Goal: Information Seeking & Learning: Find specific fact

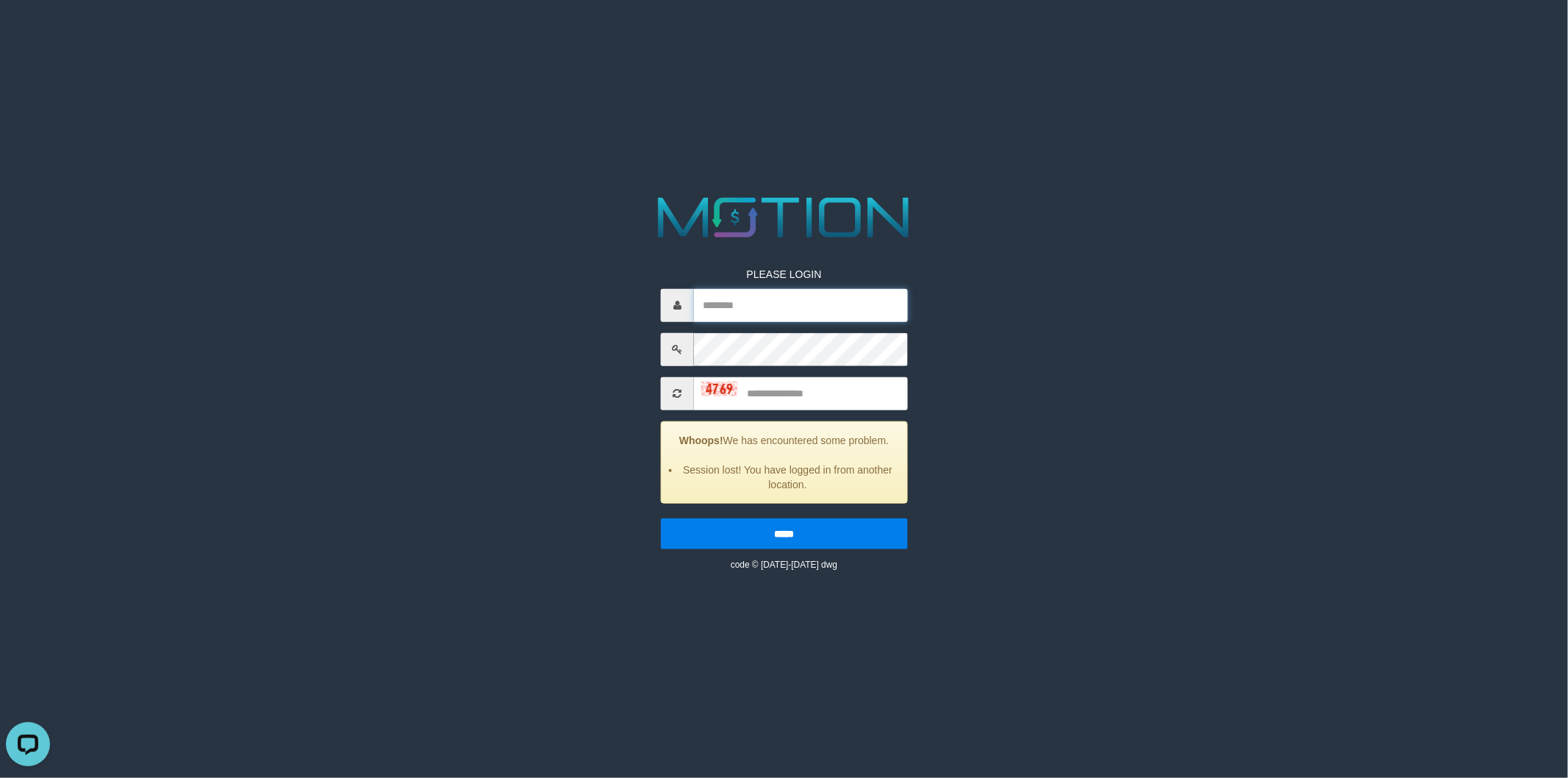
type input "******"
click at [790, 388] on input "text" at bounding box center [801, 393] width 214 height 33
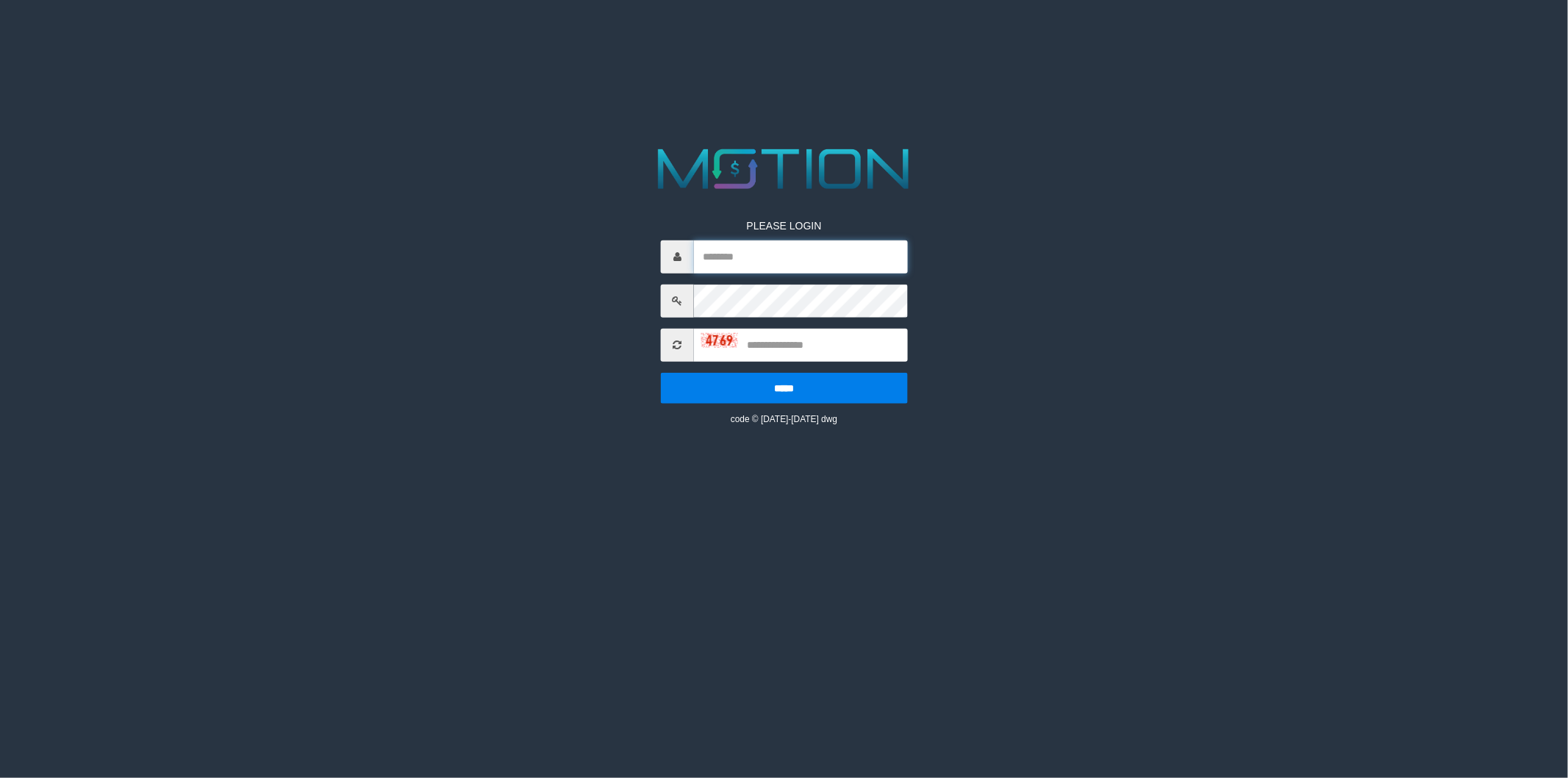
type input "******"
click at [795, 343] on input "text" at bounding box center [801, 344] width 214 height 33
type input "****"
click at [661, 372] on input "*****" at bounding box center [784, 388] width 247 height 31
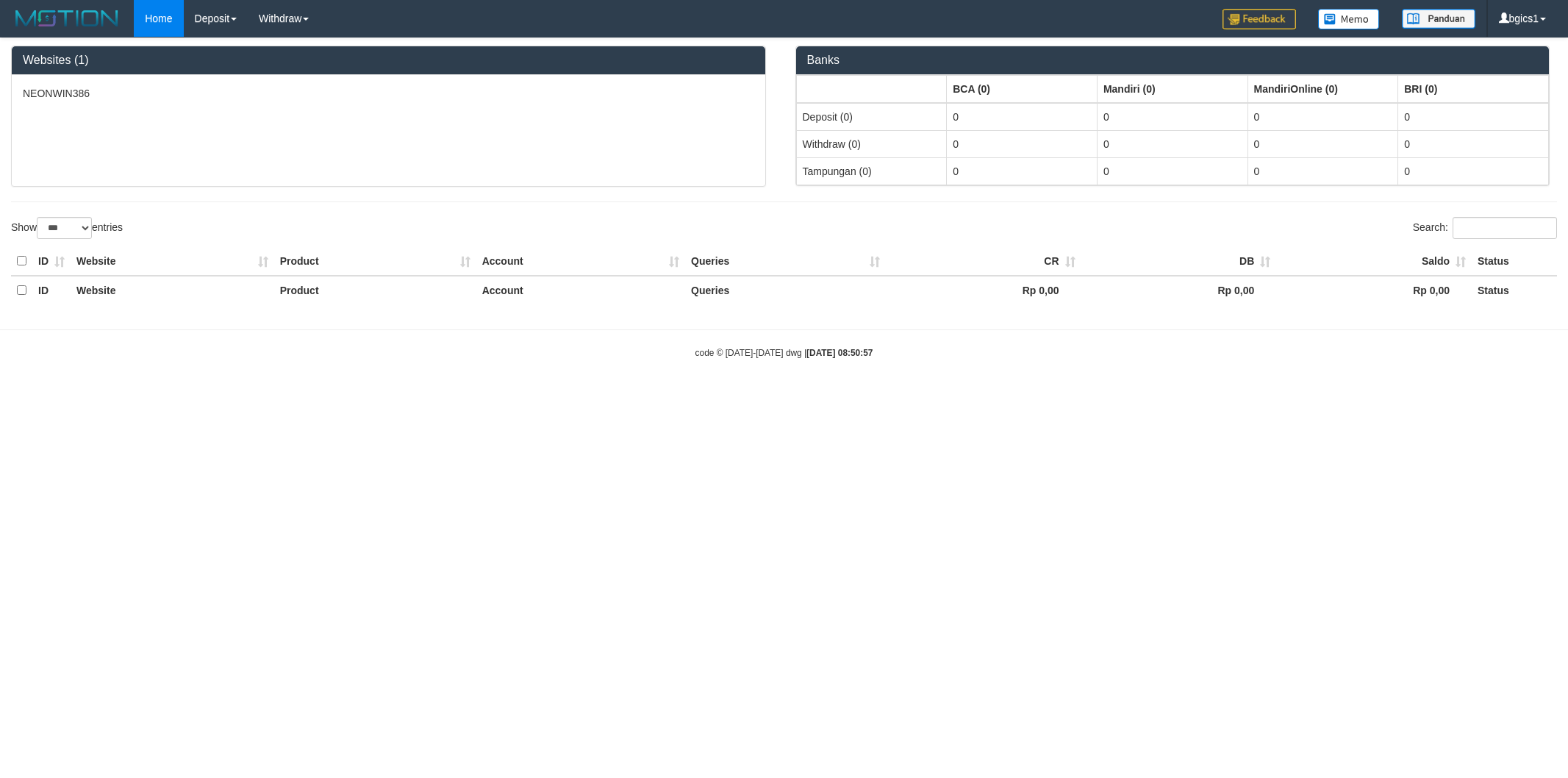
select select "***"
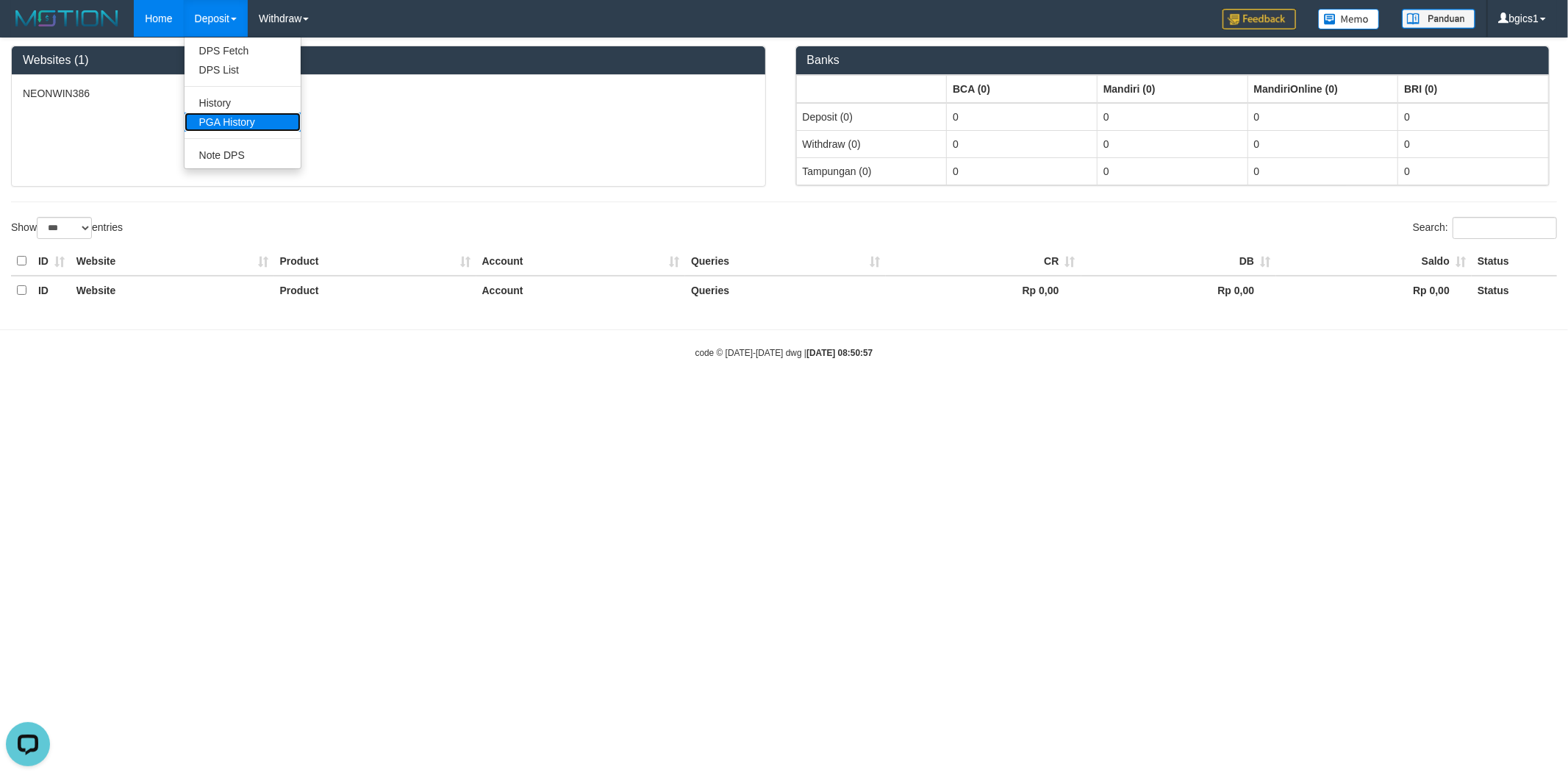
click at [226, 119] on link "PGA History" at bounding box center [242, 122] width 116 height 19
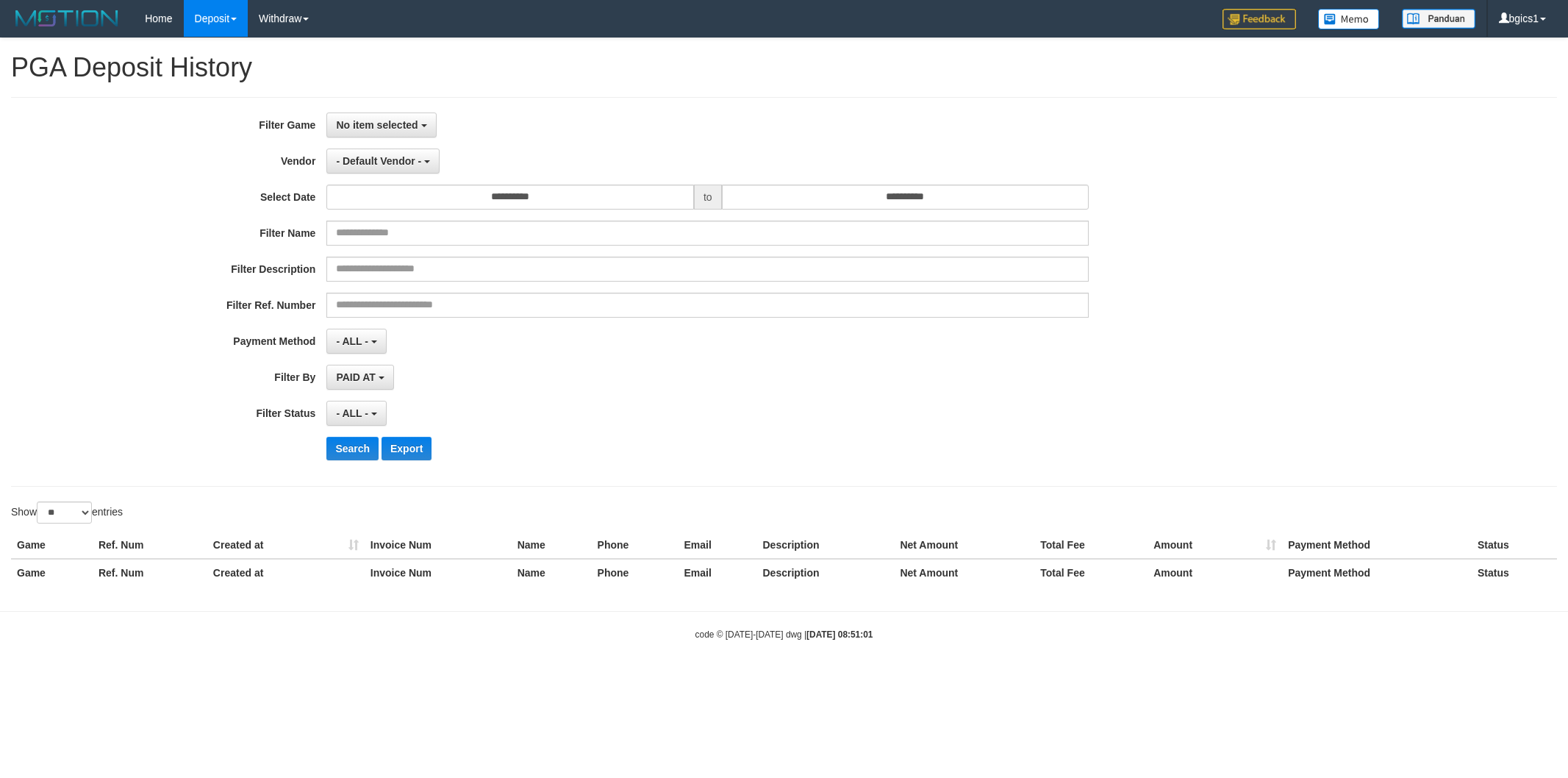
select select
select select "**"
click at [388, 121] on span "No item selected" at bounding box center [377, 124] width 82 height 12
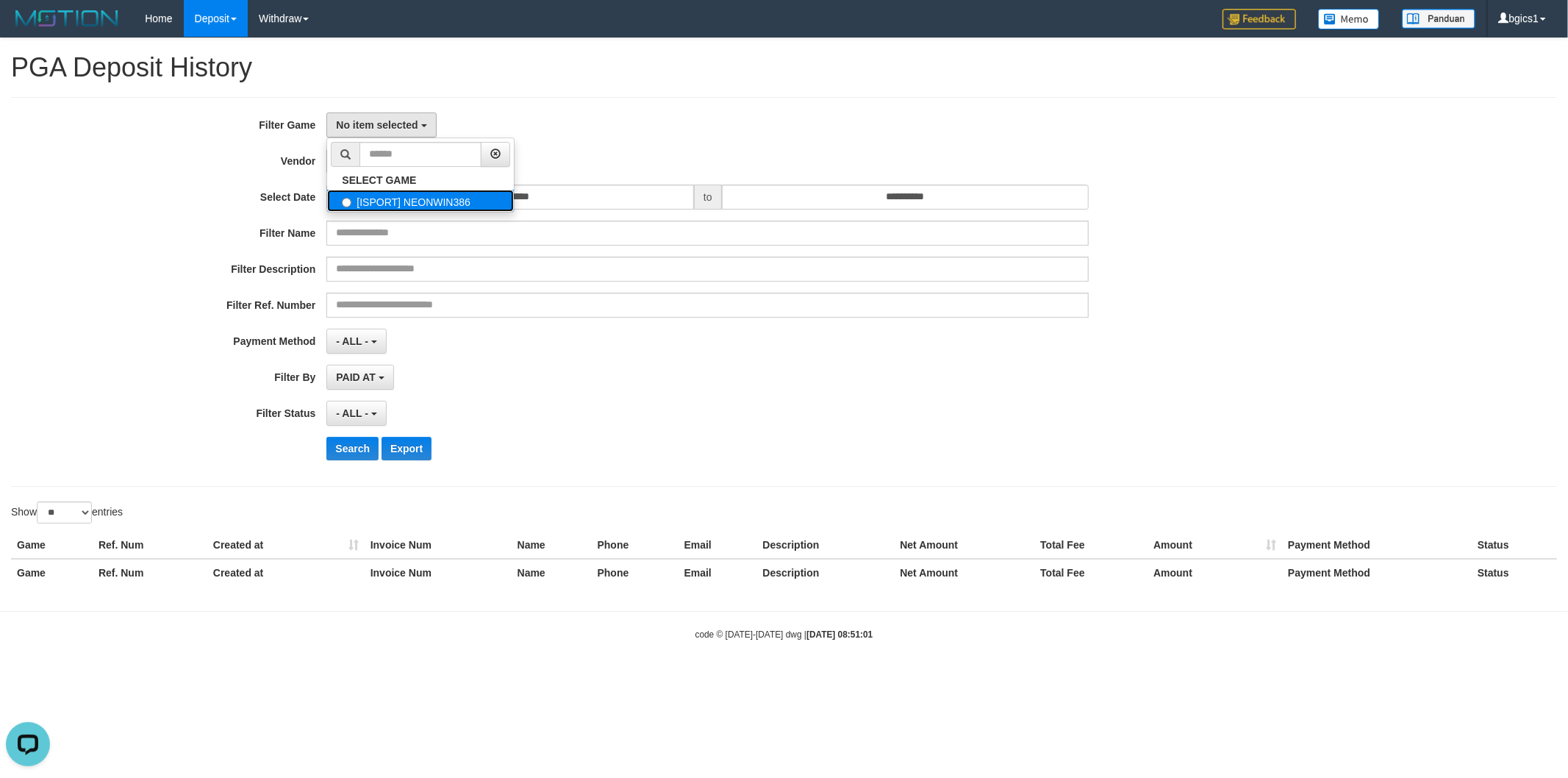
click at [398, 203] on label "[ISPORT] NEONWIN386" at bounding box center [420, 201] width 187 height 22
select select "****"
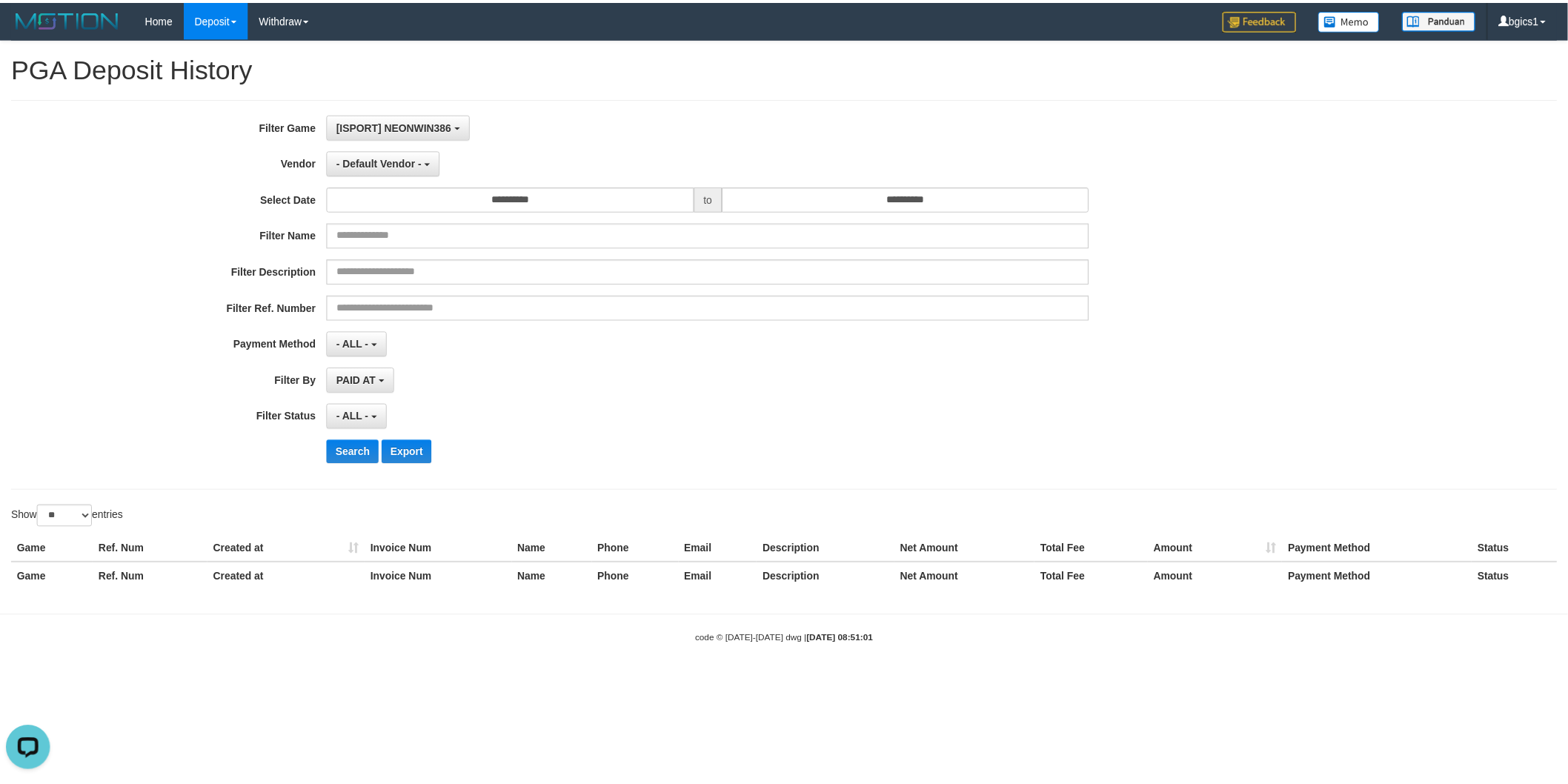
scroll to position [13, 0]
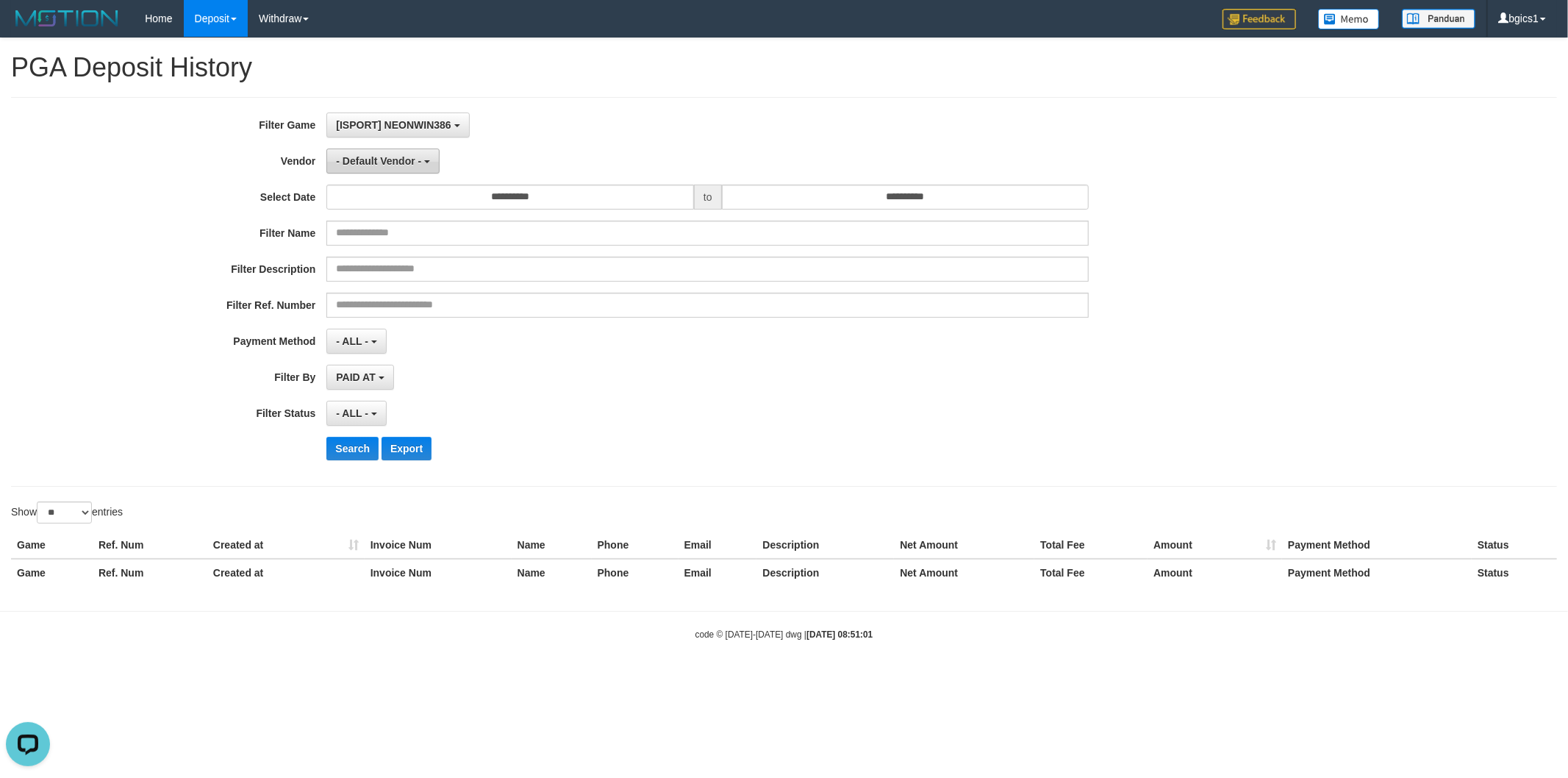
click at [394, 159] on span "- Default Vendor -" at bounding box center [378, 161] width 86 height 12
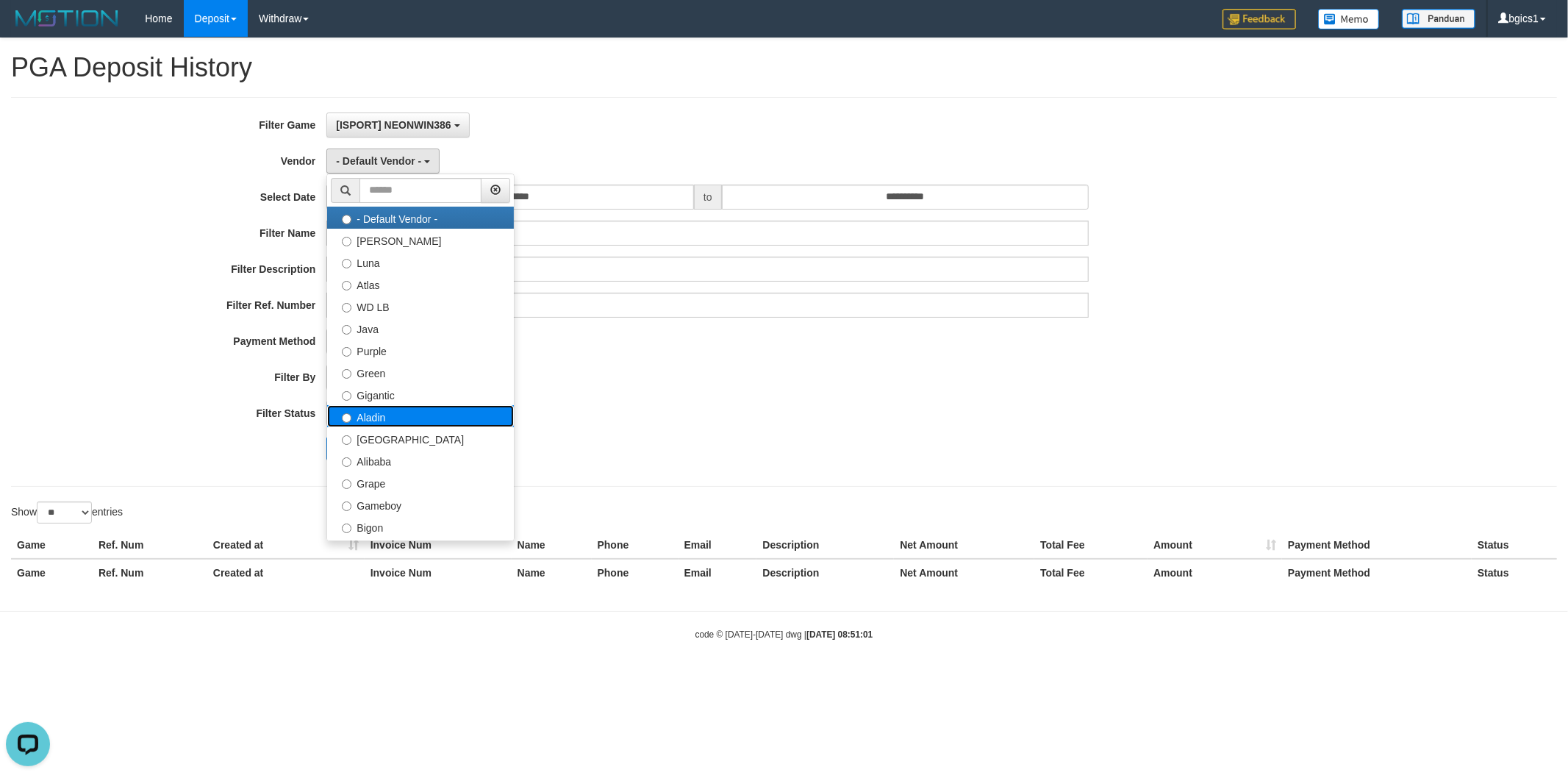
click at [392, 413] on label "Aladin" at bounding box center [420, 416] width 187 height 22
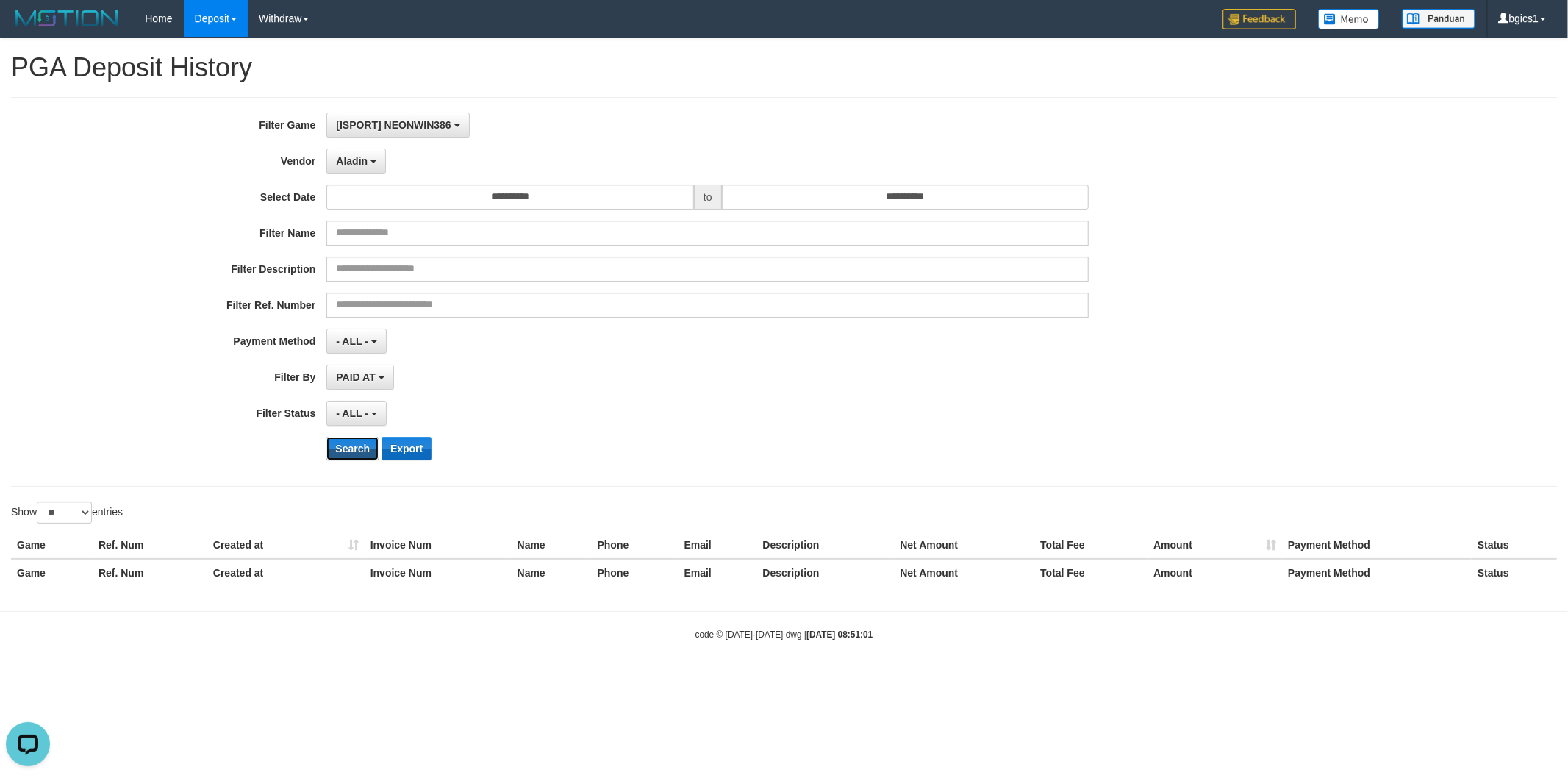
drag, startPoint x: 356, startPoint y: 439, endPoint x: 408, endPoint y: 437, distance: 52.0
click at [356, 439] on button "Search" at bounding box center [353, 448] width 52 height 24
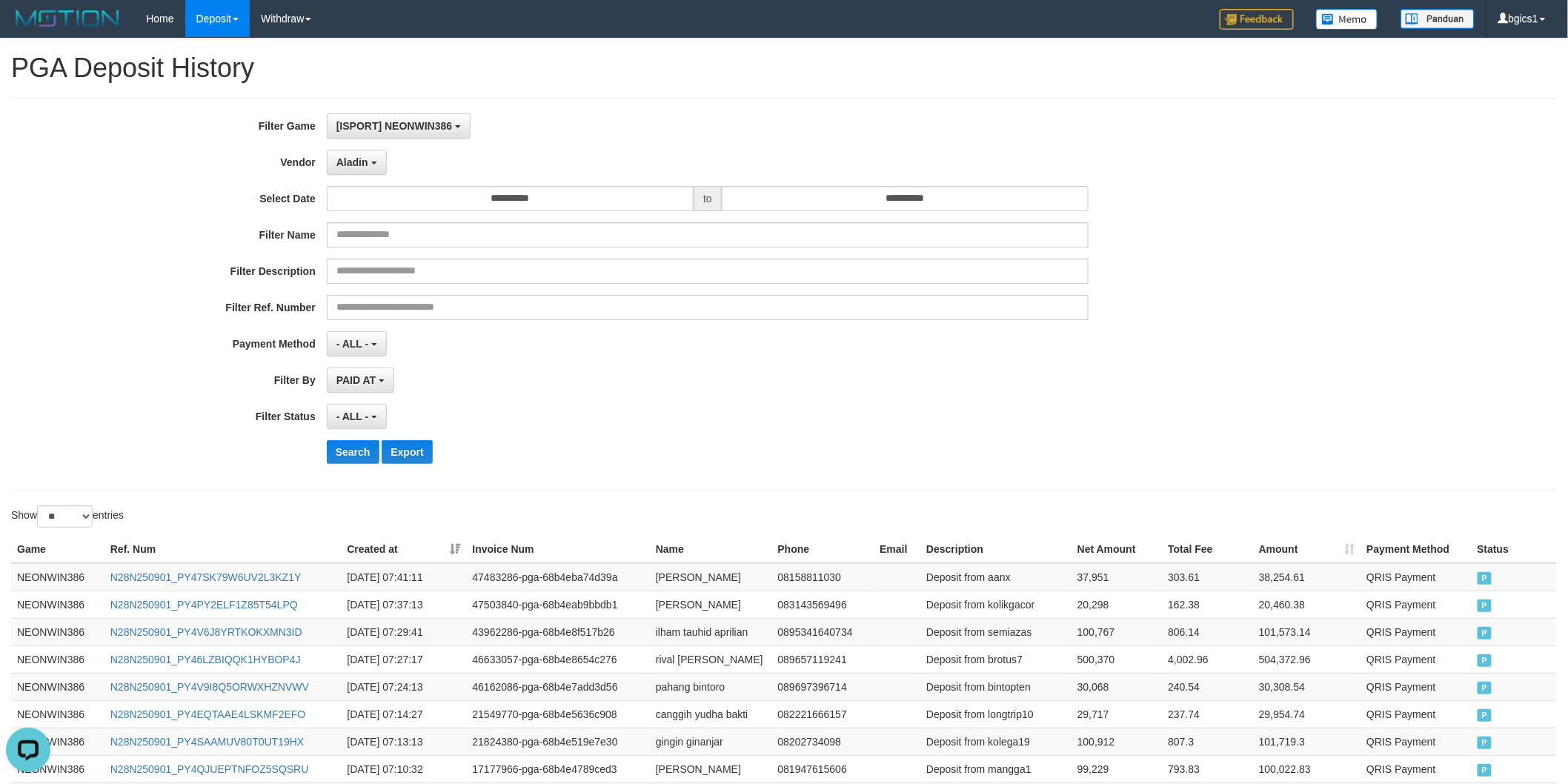
click at [792, 399] on div "**********" at bounding box center [653, 294] width 1306 height 362
click at [657, 687] on td "pahang bintoro" at bounding box center [711, 687] width 122 height 28
drag, startPoint x: 657, startPoint y: 687, endPoint x: 730, endPoint y: 689, distance: 73.0
click at [730, 689] on td "pahang bintoro" at bounding box center [711, 687] width 122 height 28
copy td "pahang bintoro"
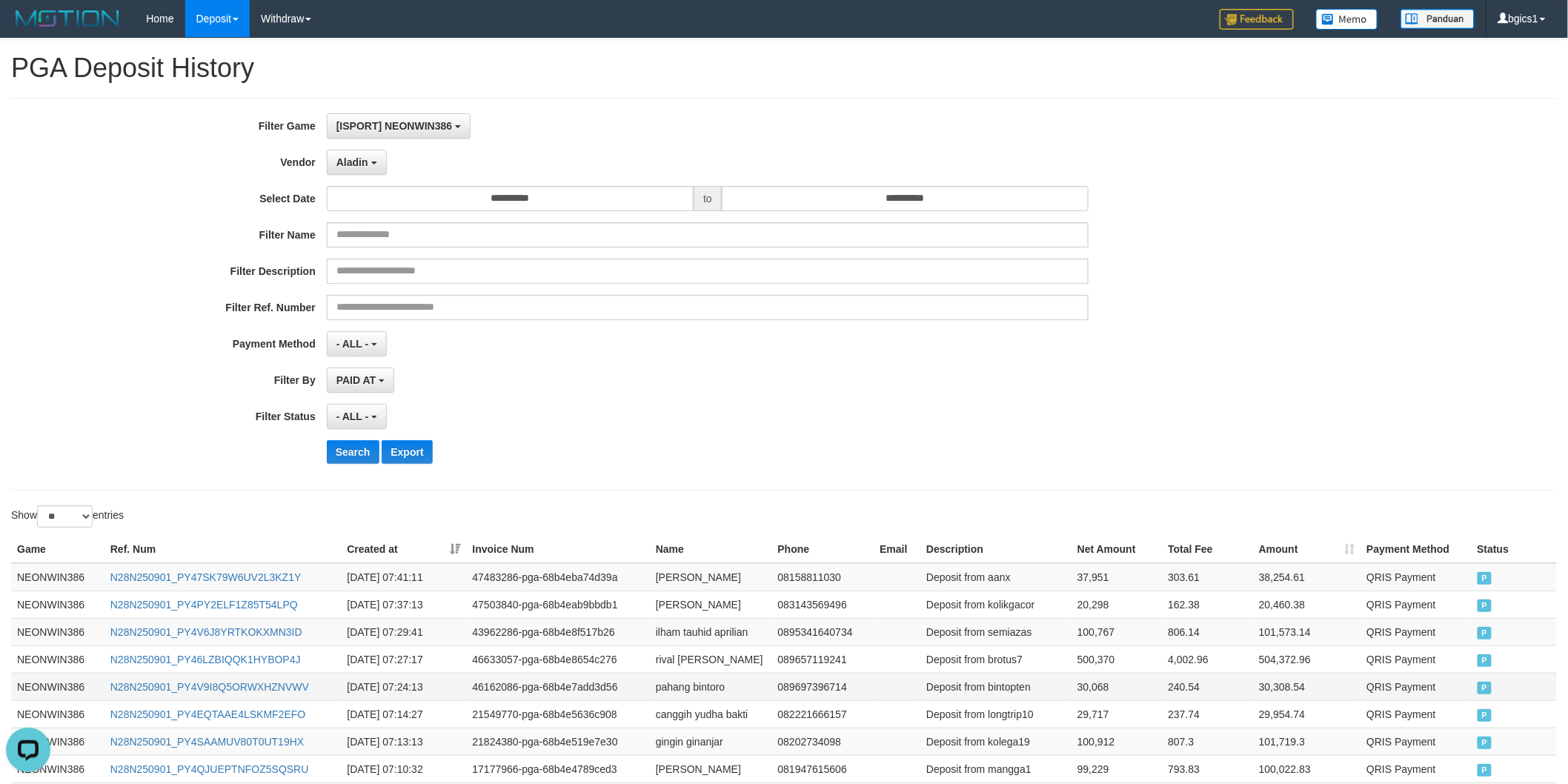
click at [1013, 682] on td "Deposit from bintopten" at bounding box center [996, 687] width 151 height 28
copy td "bintopten"
click at [1086, 688] on td "30,068" at bounding box center [1116, 687] width 90 height 28
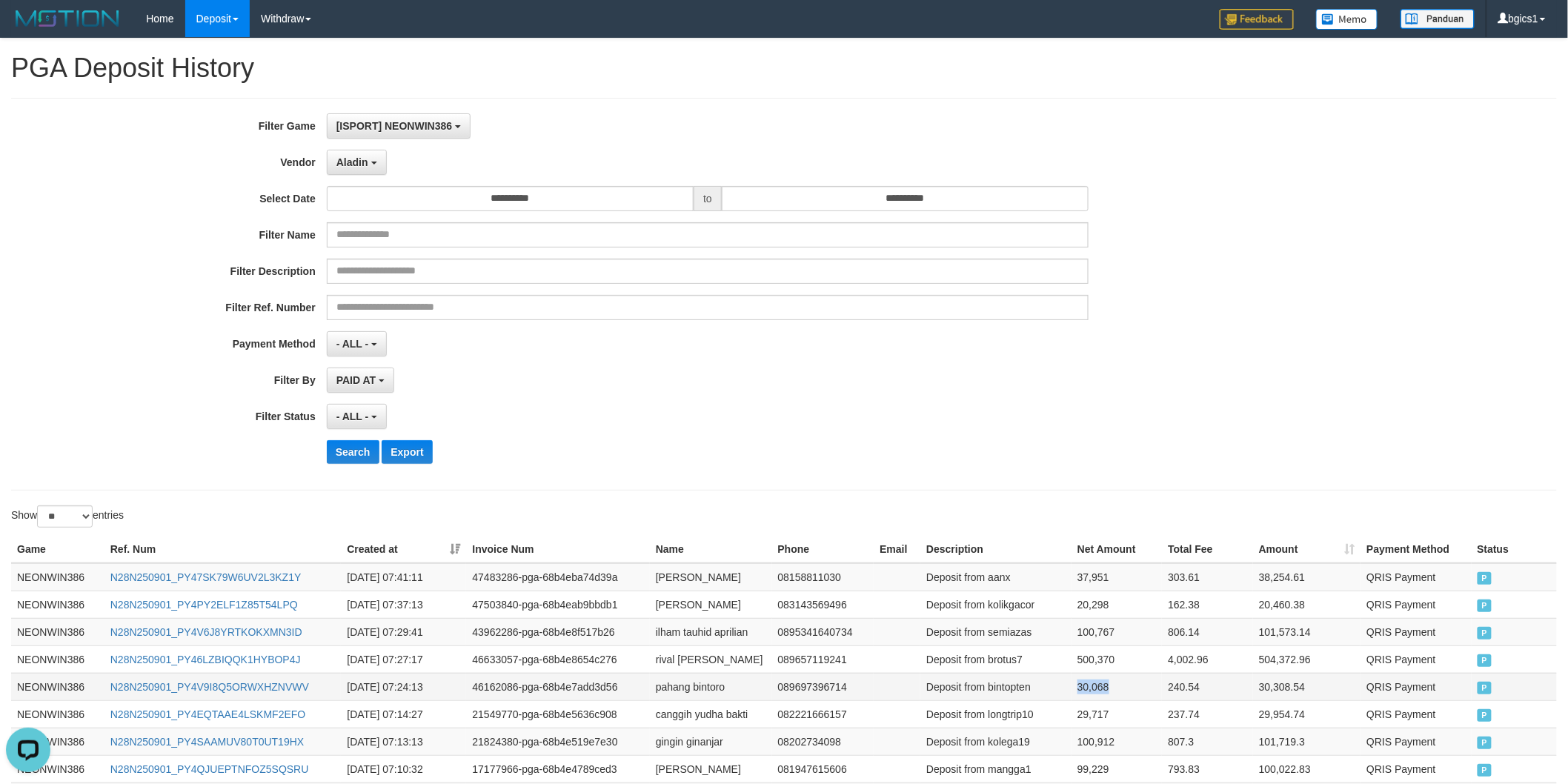
copy td "30,068"
click at [1106, 664] on td "500,370" at bounding box center [1116, 660] width 90 height 28
copy td "500,370"
click at [1099, 628] on td "100,767" at bounding box center [1116, 632] width 90 height 28
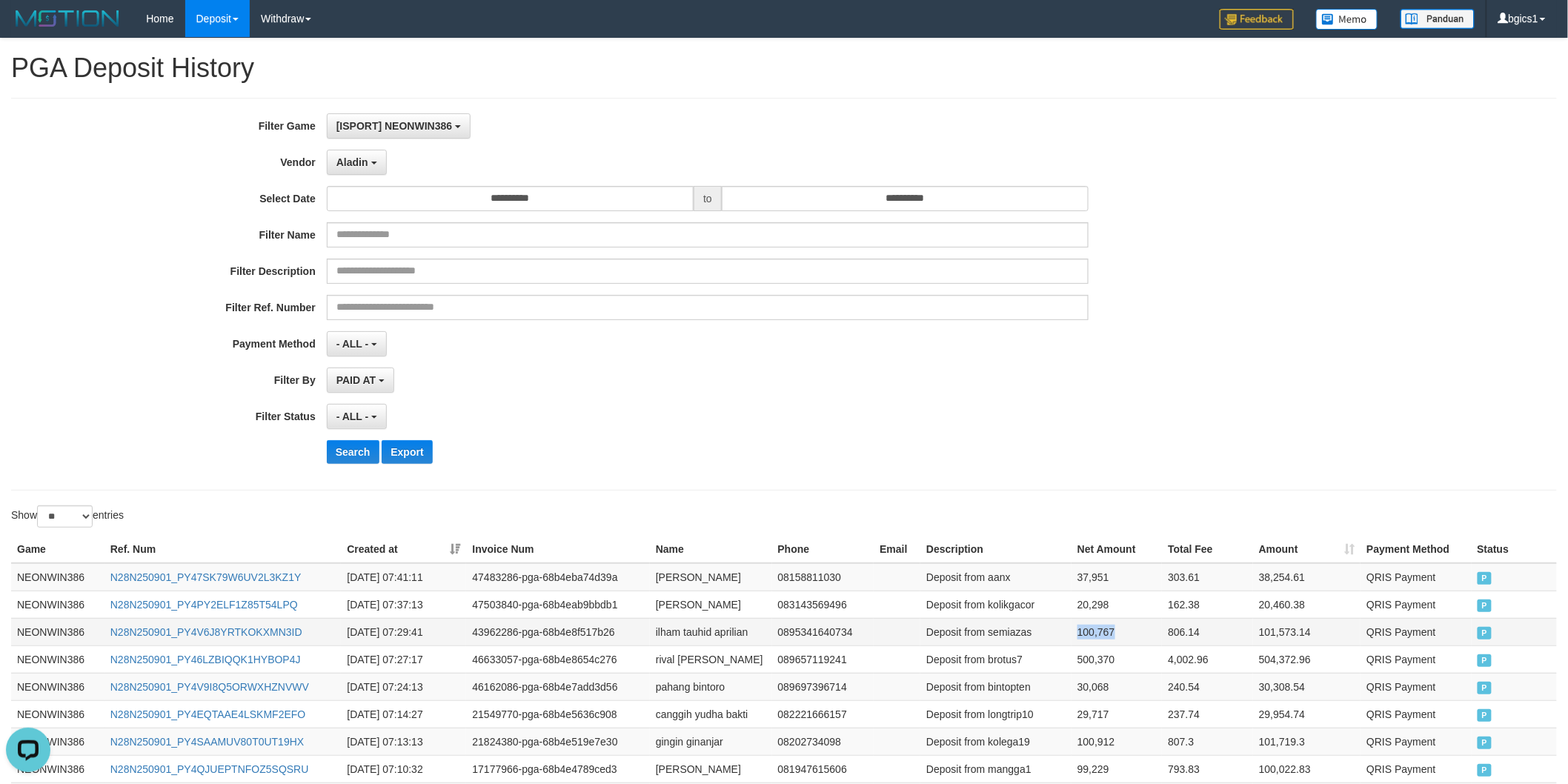
click at [1099, 628] on td "100,767" at bounding box center [1116, 632] width 90 height 28
copy td "100,767"
click at [1090, 609] on td "20,298" at bounding box center [1116, 604] width 90 height 28
copy td "20,298"
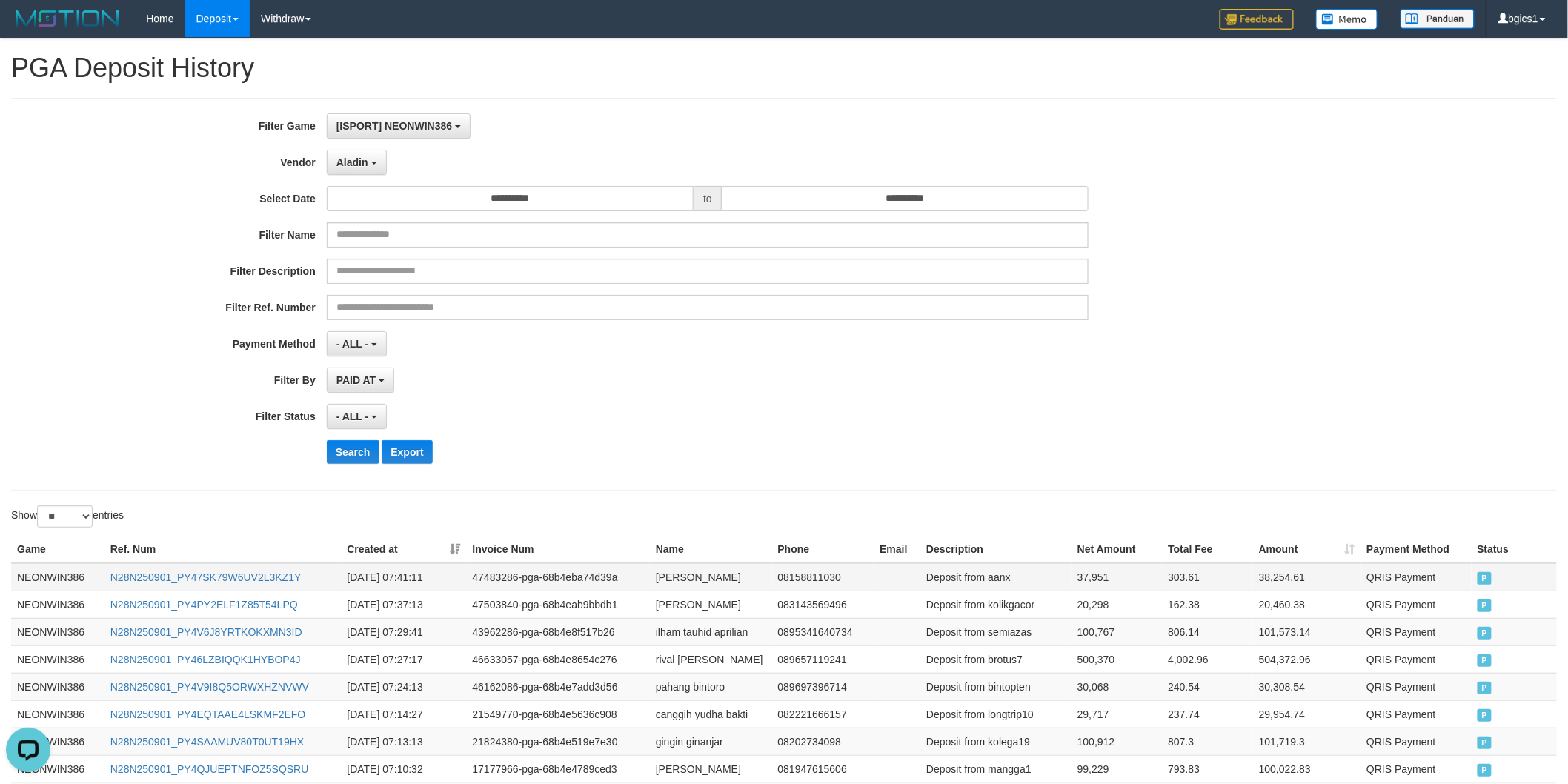
click at [1078, 572] on td "37,951" at bounding box center [1116, 577] width 90 height 28
copy td "37,951"
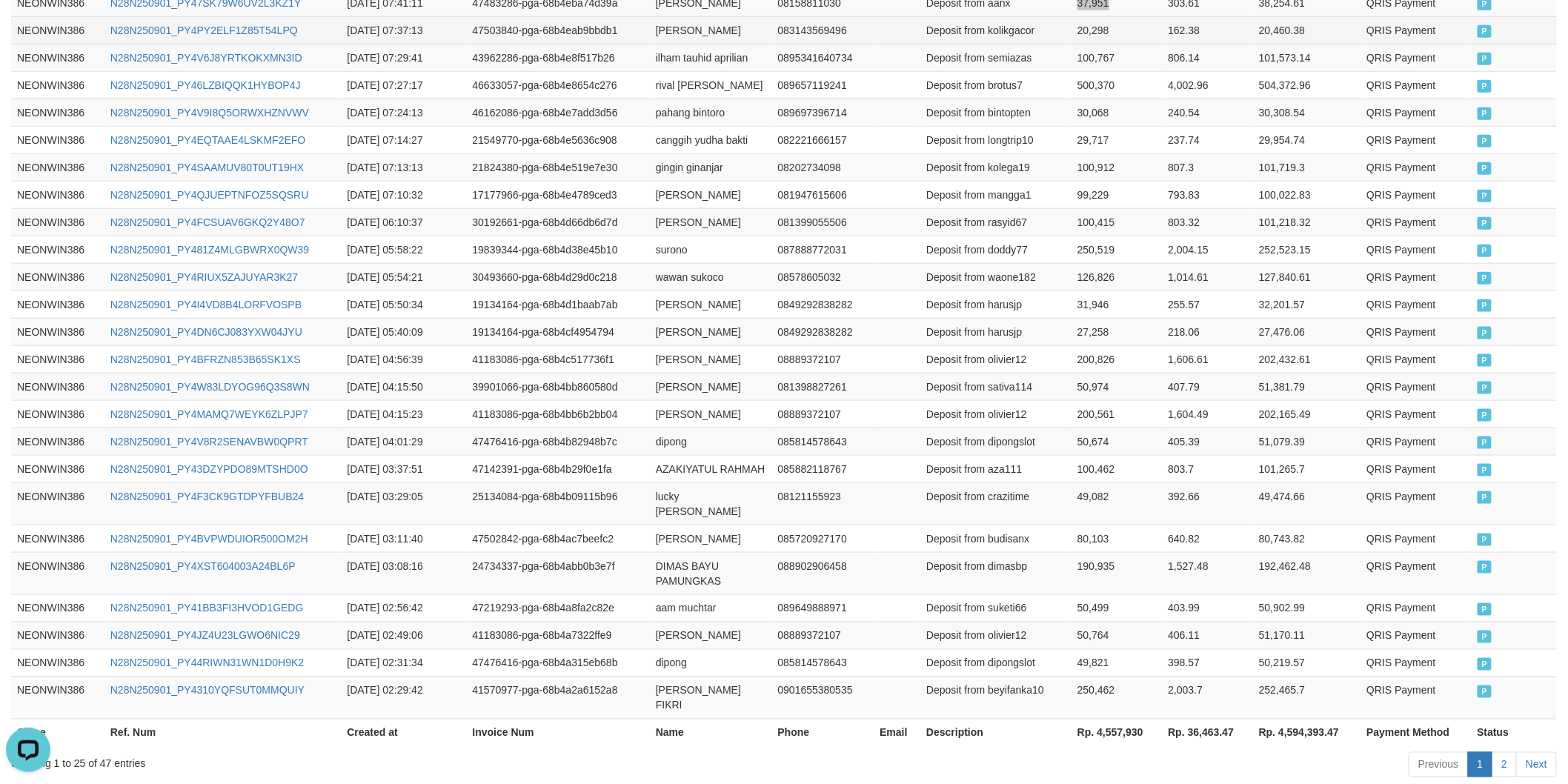
scroll to position [657, 0]
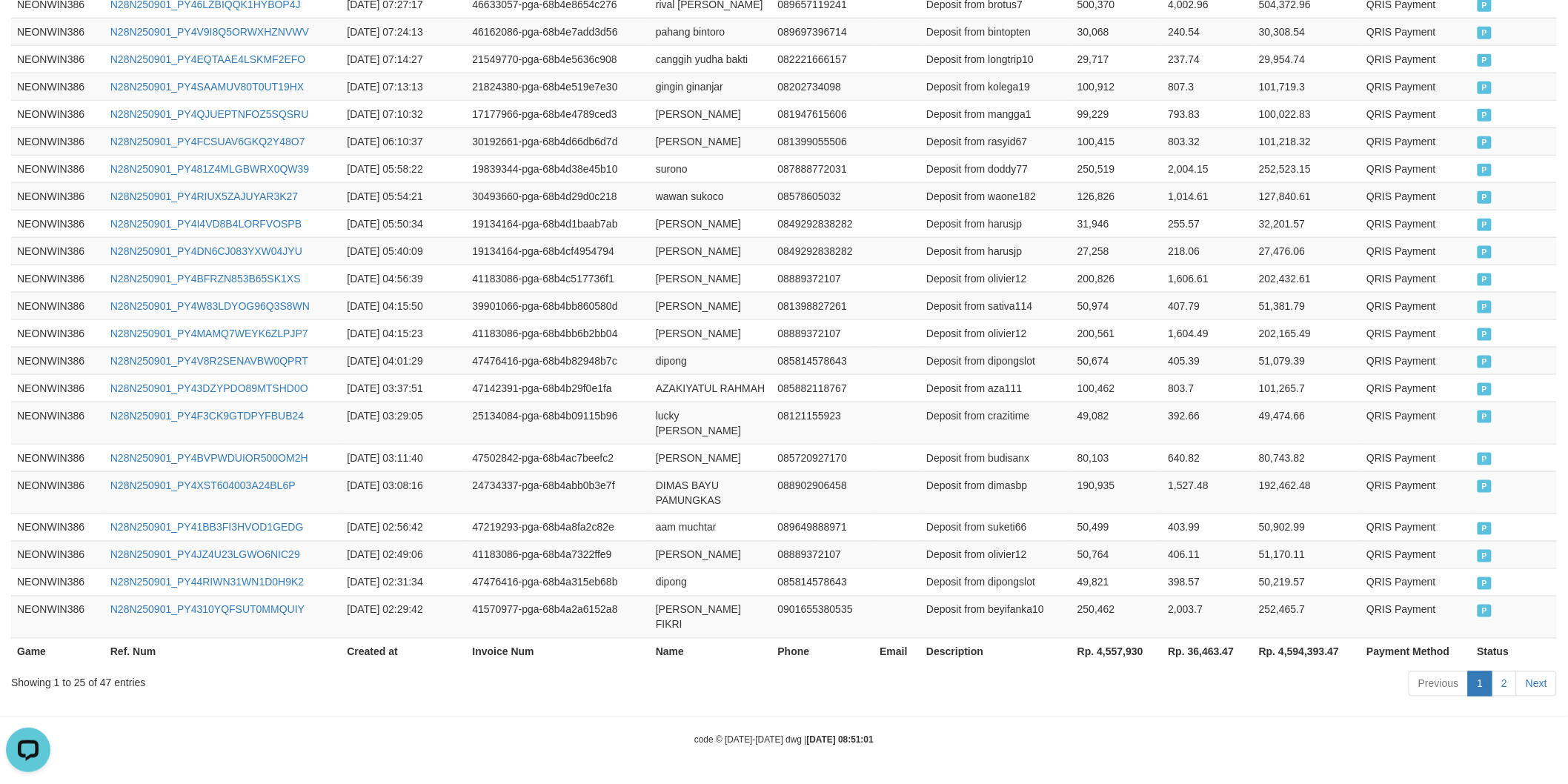
click at [1114, 661] on th "Rp. 4,557,930" at bounding box center [1116, 652] width 90 height 28
copy th "4,557,930"
click at [1284, 388] on td "101,265.7" at bounding box center [1306, 388] width 108 height 28
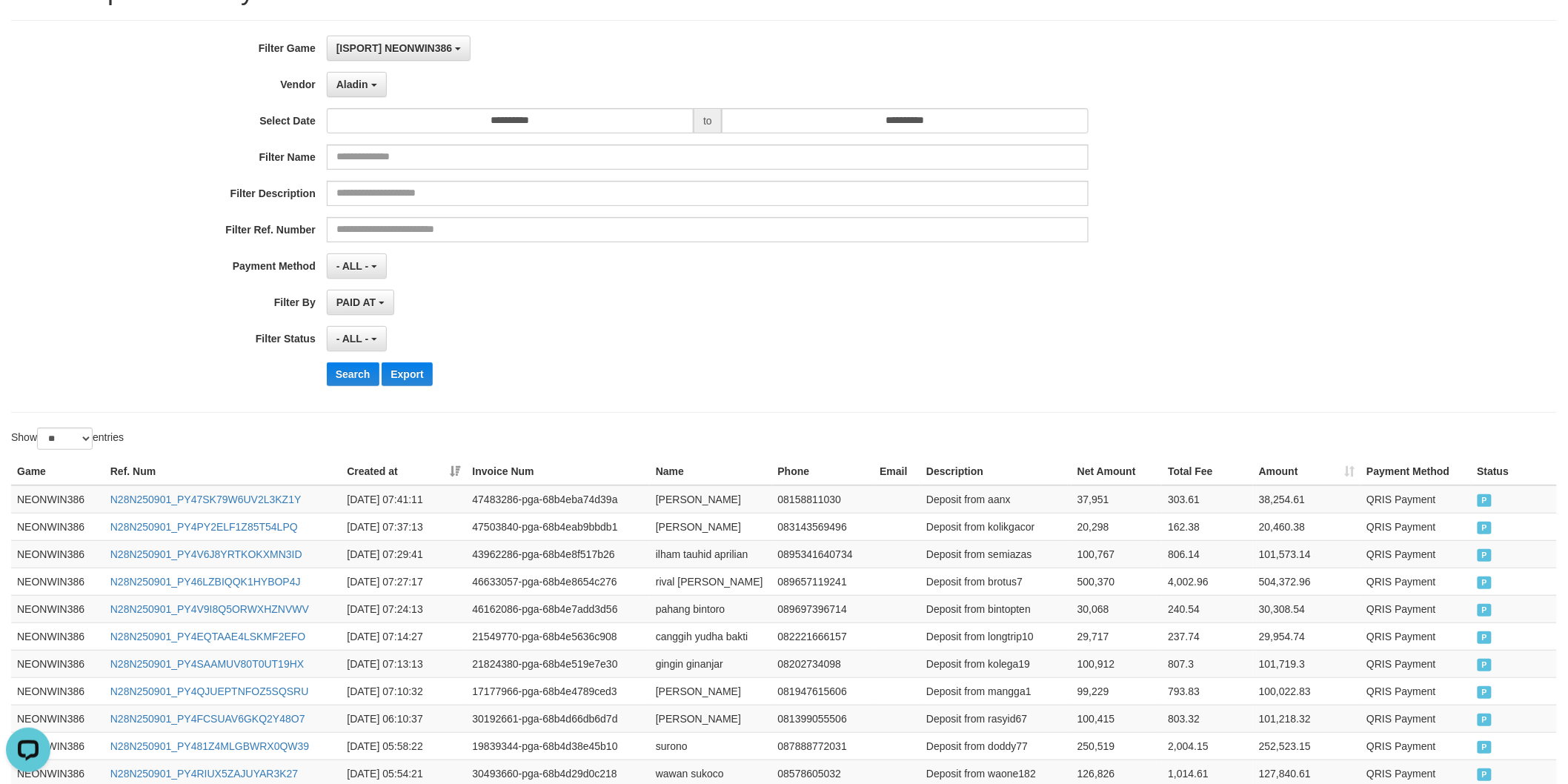
scroll to position [0, 0]
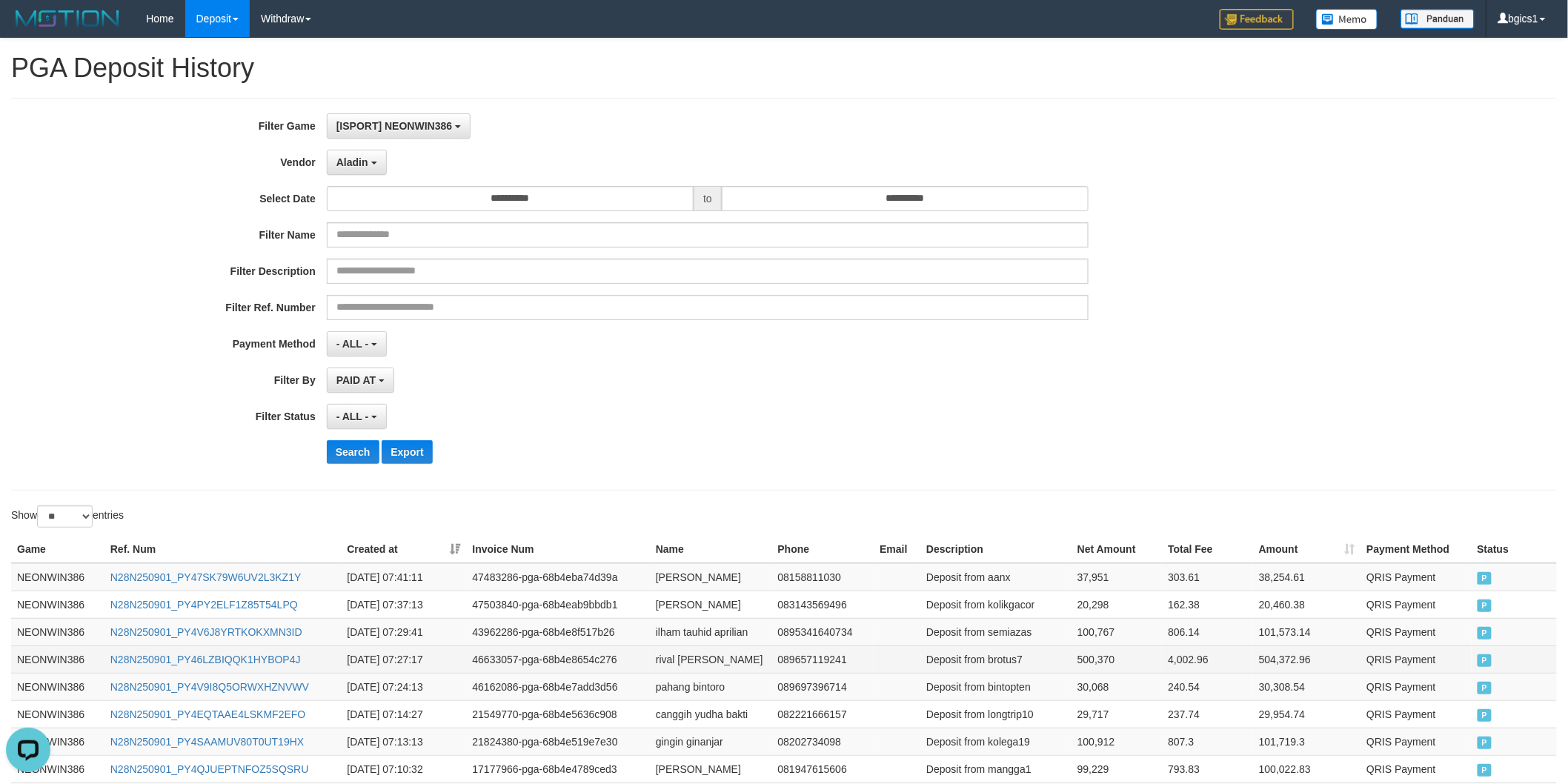
click at [1002, 658] on td "Deposit from brotus7" at bounding box center [996, 660] width 151 height 28
copy td "brotus7"
click at [1009, 623] on td "Deposit from semiazas" at bounding box center [996, 632] width 151 height 28
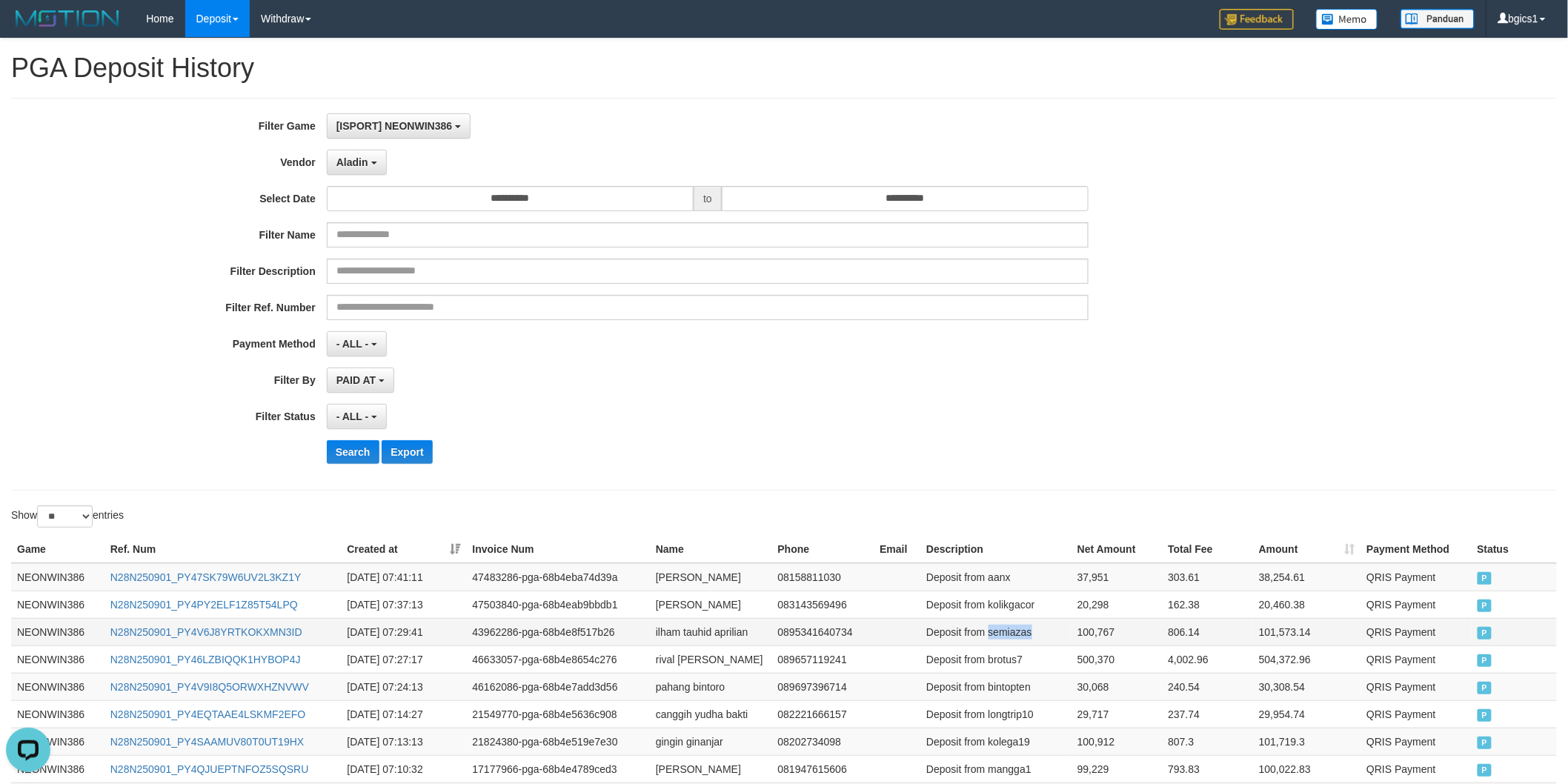
copy td "semiazas"
click at [1002, 610] on td "Deposit from kolikgacor" at bounding box center [996, 604] width 151 height 28
click at [998, 575] on td "Deposit from aanx" at bounding box center [996, 577] width 151 height 28
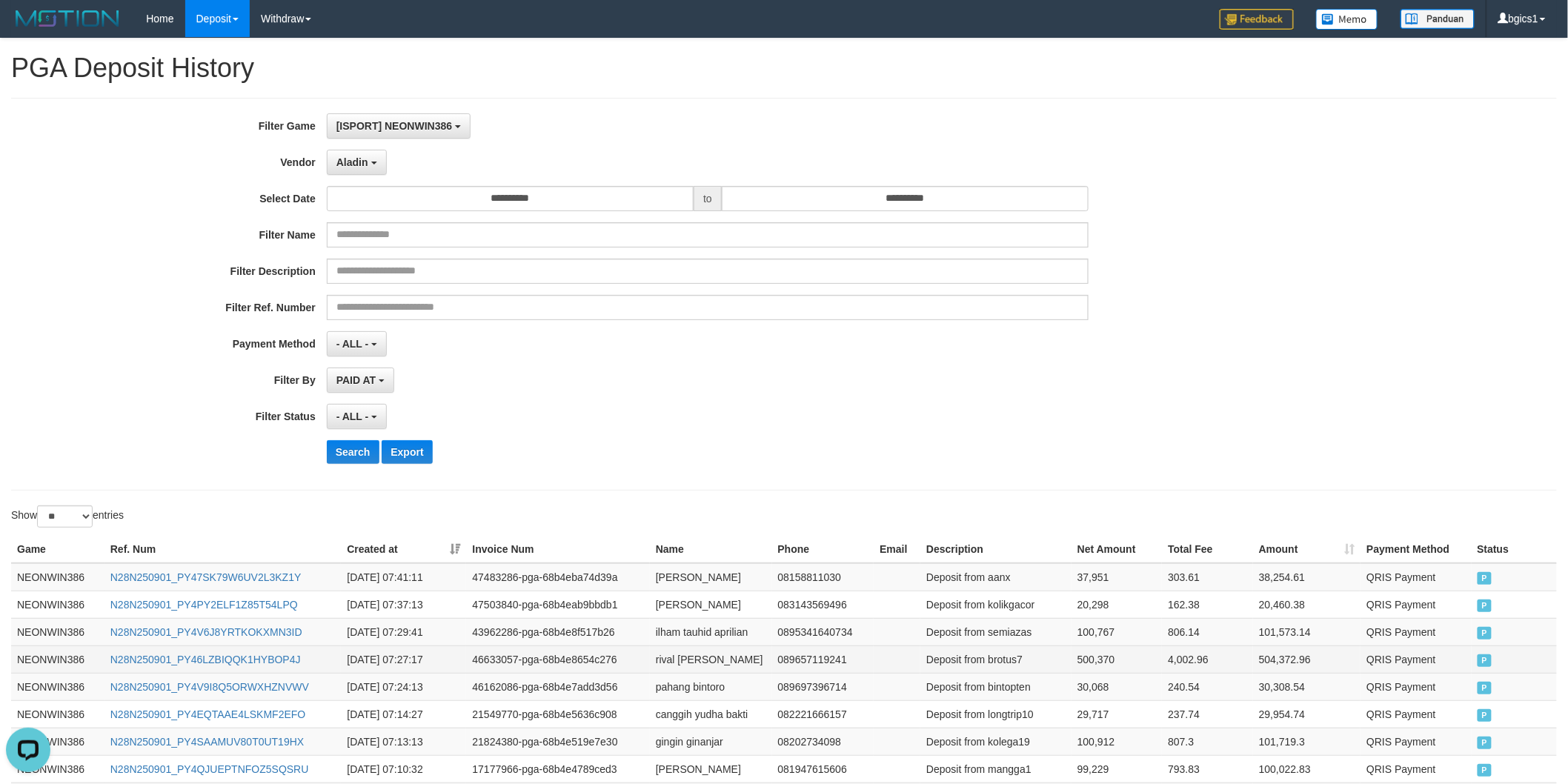
click at [668, 658] on td "rival renaldi" at bounding box center [711, 660] width 122 height 28
drag, startPoint x: 668, startPoint y: 658, endPoint x: 695, endPoint y: 660, distance: 27.1
click at [695, 660] on td "rival renaldi" at bounding box center [711, 660] width 122 height 28
click at [672, 628] on td "ilham tauhid aprilian" at bounding box center [711, 632] width 122 height 28
drag, startPoint x: 672, startPoint y: 628, endPoint x: 723, endPoint y: 632, distance: 51.2
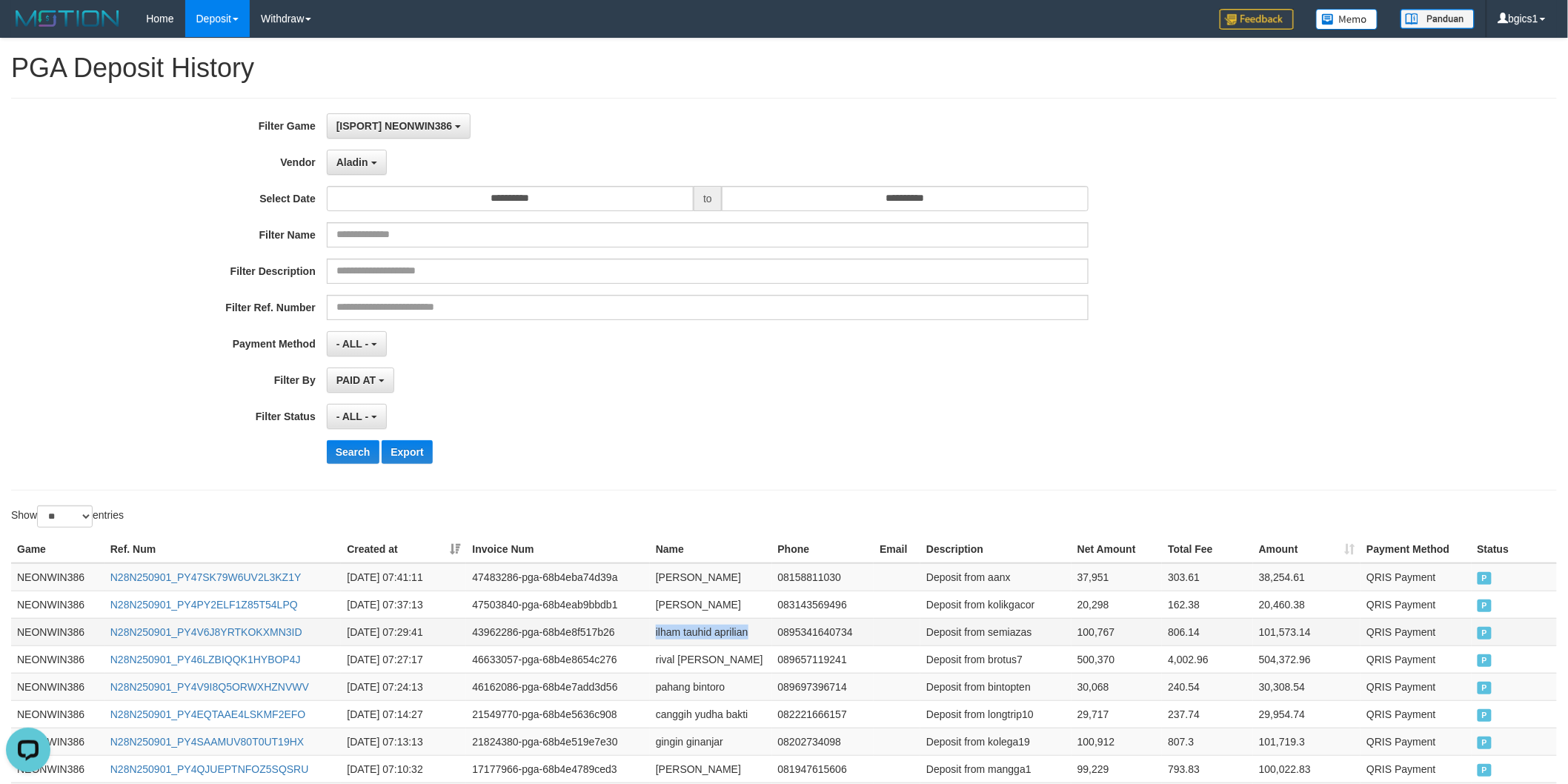
click at [723, 632] on td "ilham tauhid aprilian" at bounding box center [711, 632] width 122 height 28
click at [664, 609] on td "abdul khalik" at bounding box center [711, 604] width 122 height 28
drag, startPoint x: 664, startPoint y: 609, endPoint x: 707, endPoint y: 606, distance: 43.1
click at [707, 606] on td "abdul khalik" at bounding box center [711, 604] width 122 height 28
click at [668, 583] on td "antibi anwar" at bounding box center [711, 577] width 122 height 28
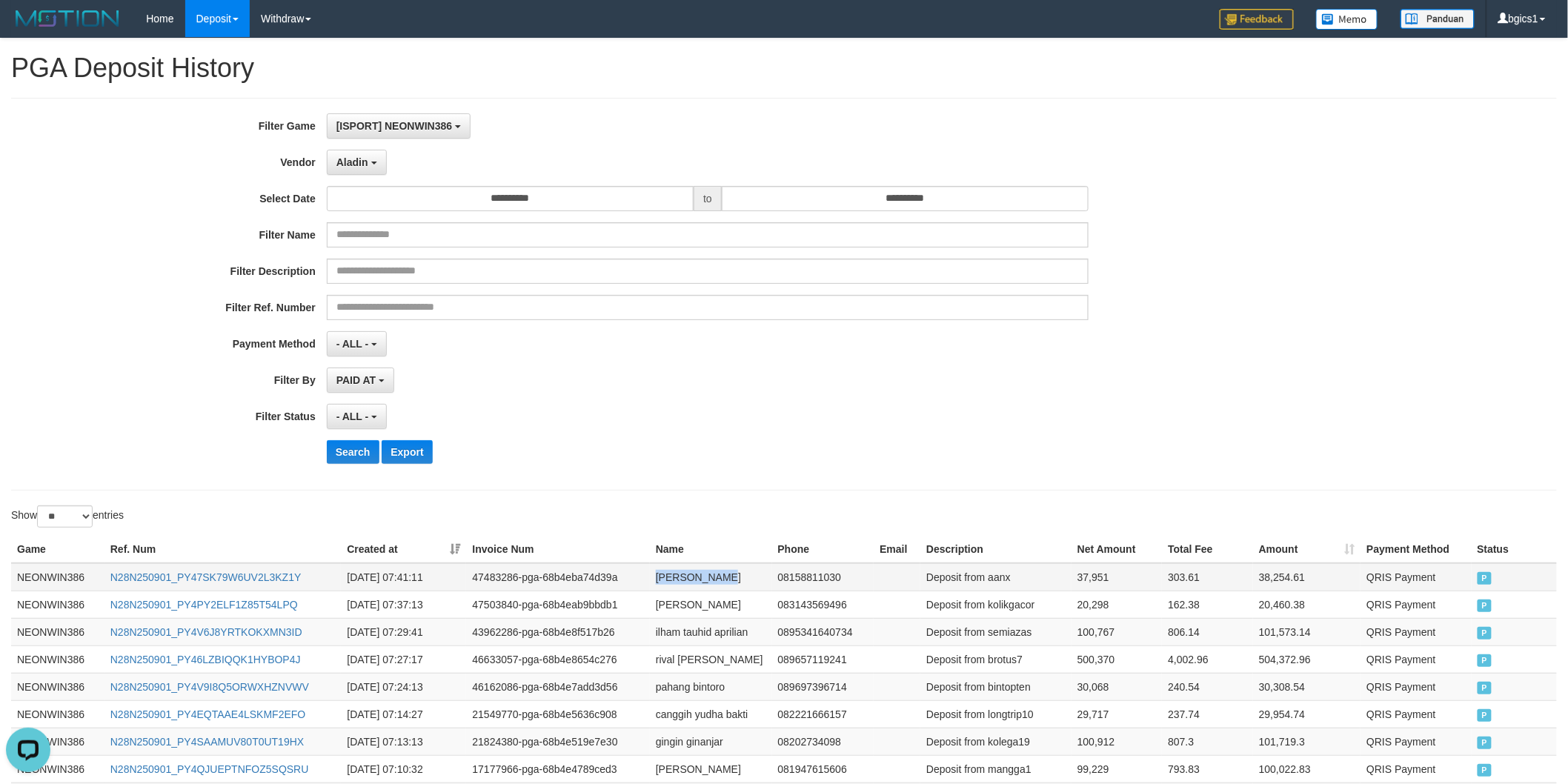
drag, startPoint x: 668, startPoint y: 583, endPoint x: 715, endPoint y: 582, distance: 47.0
click at [715, 582] on td "antibi anwar" at bounding box center [711, 577] width 122 height 28
click at [366, 164] on span "Aladin" at bounding box center [353, 162] width 32 height 12
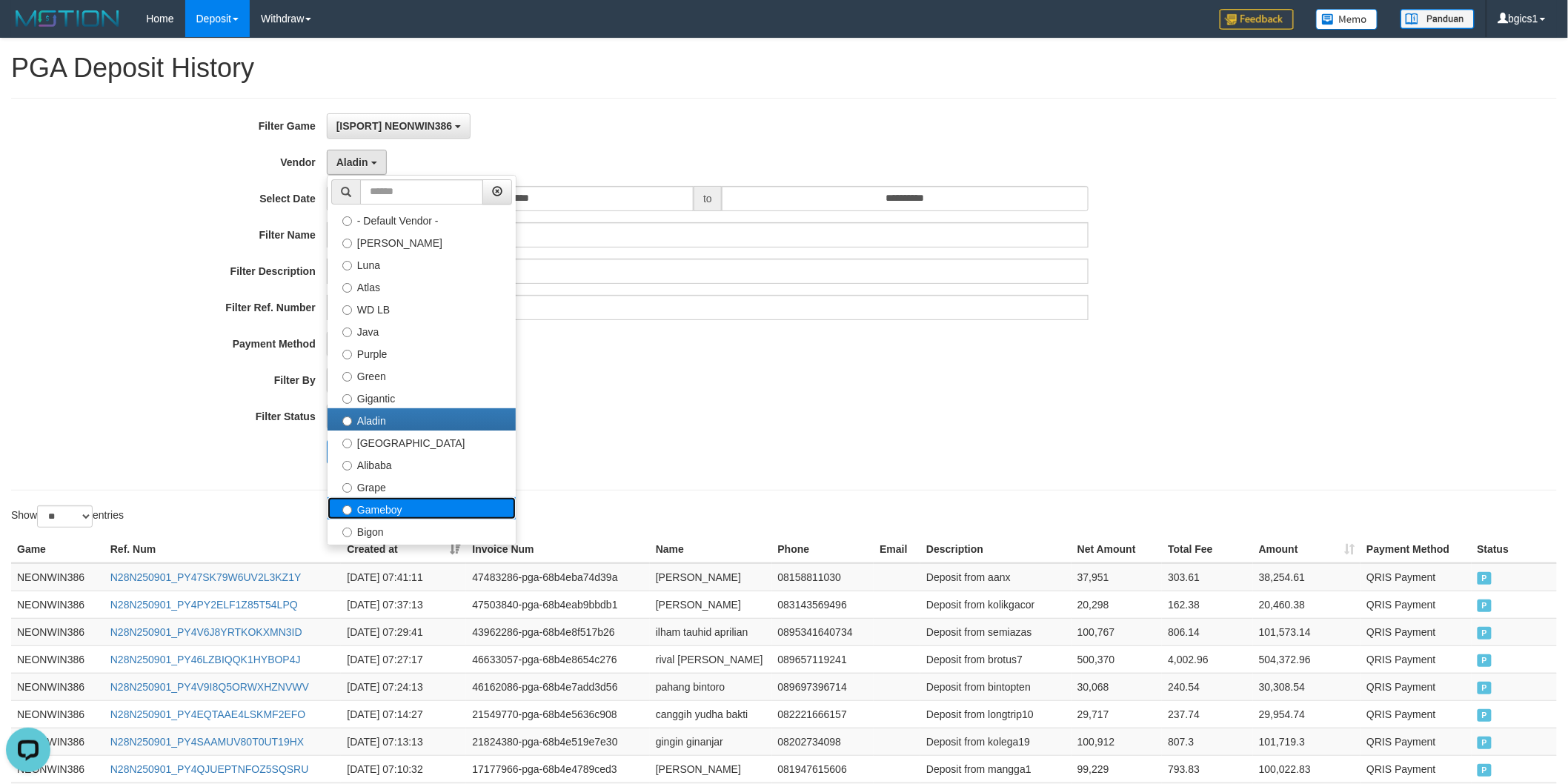
click at [373, 506] on label "Gameboy" at bounding box center [421, 508] width 188 height 22
select select "**********"
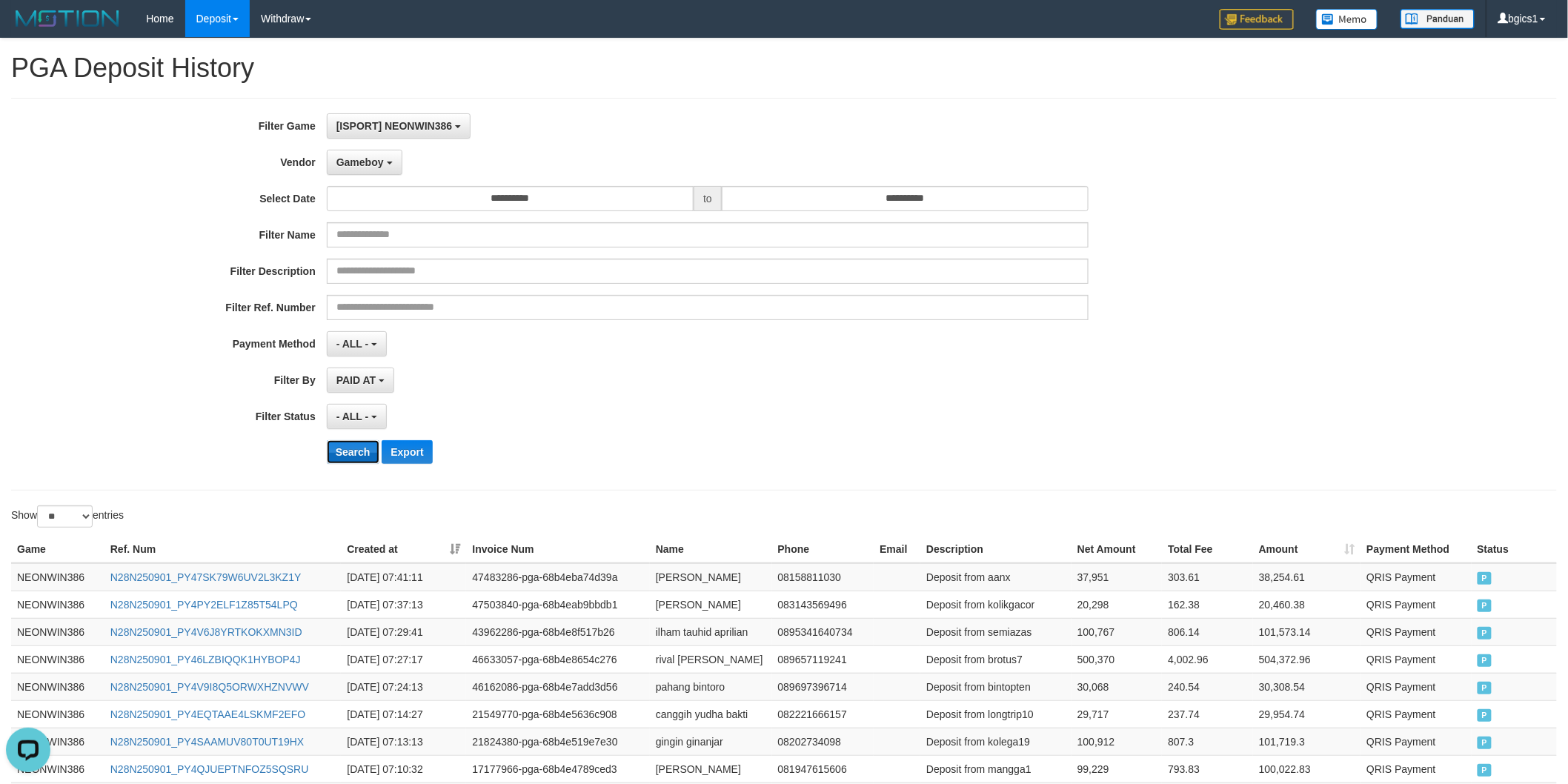
click at [360, 450] on button "Search" at bounding box center [353, 452] width 53 height 24
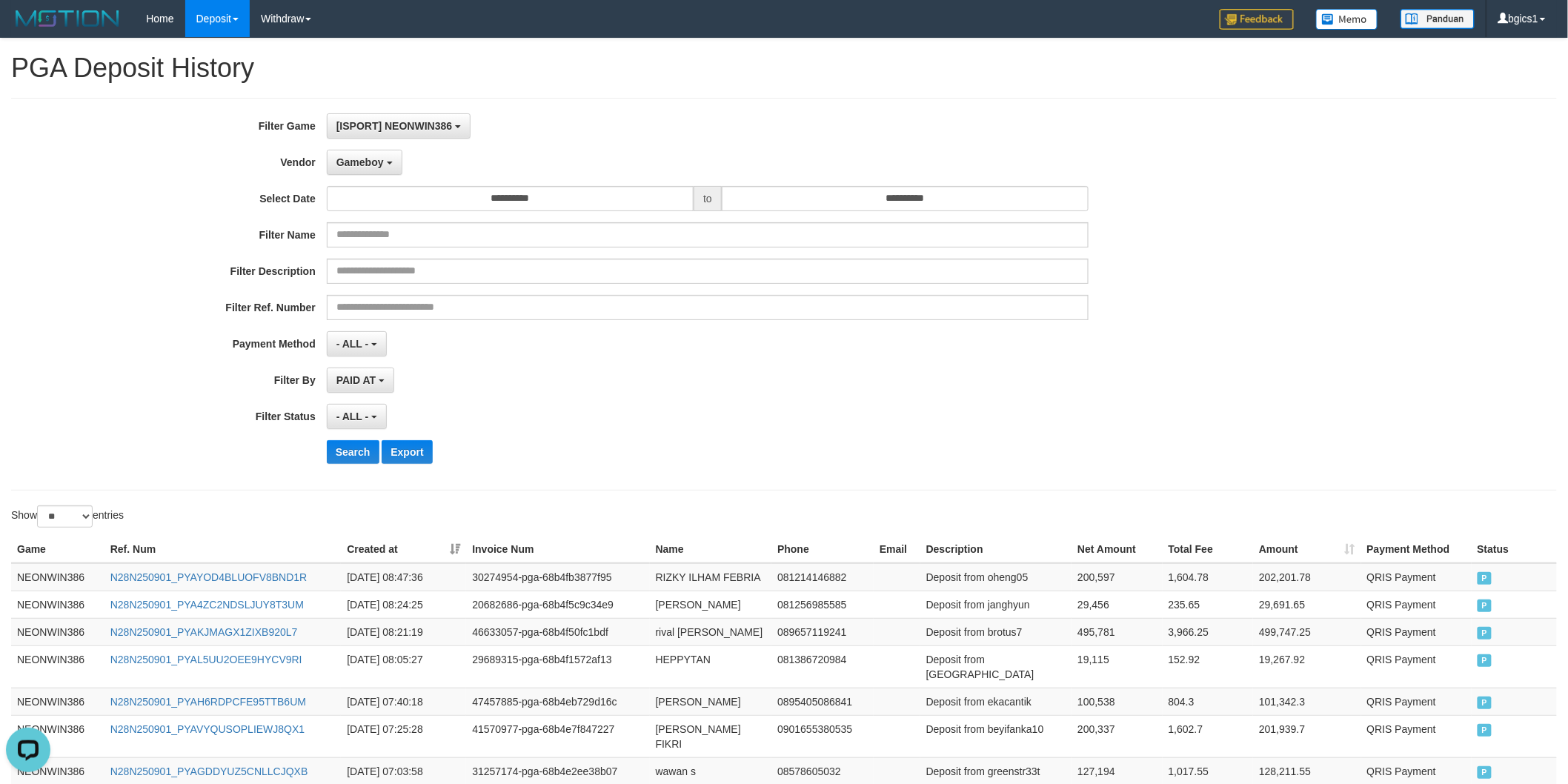
click at [824, 400] on div "**********" at bounding box center [653, 294] width 1306 height 362
click at [1101, 688] on td "100,538" at bounding box center [1116, 701] width 90 height 28
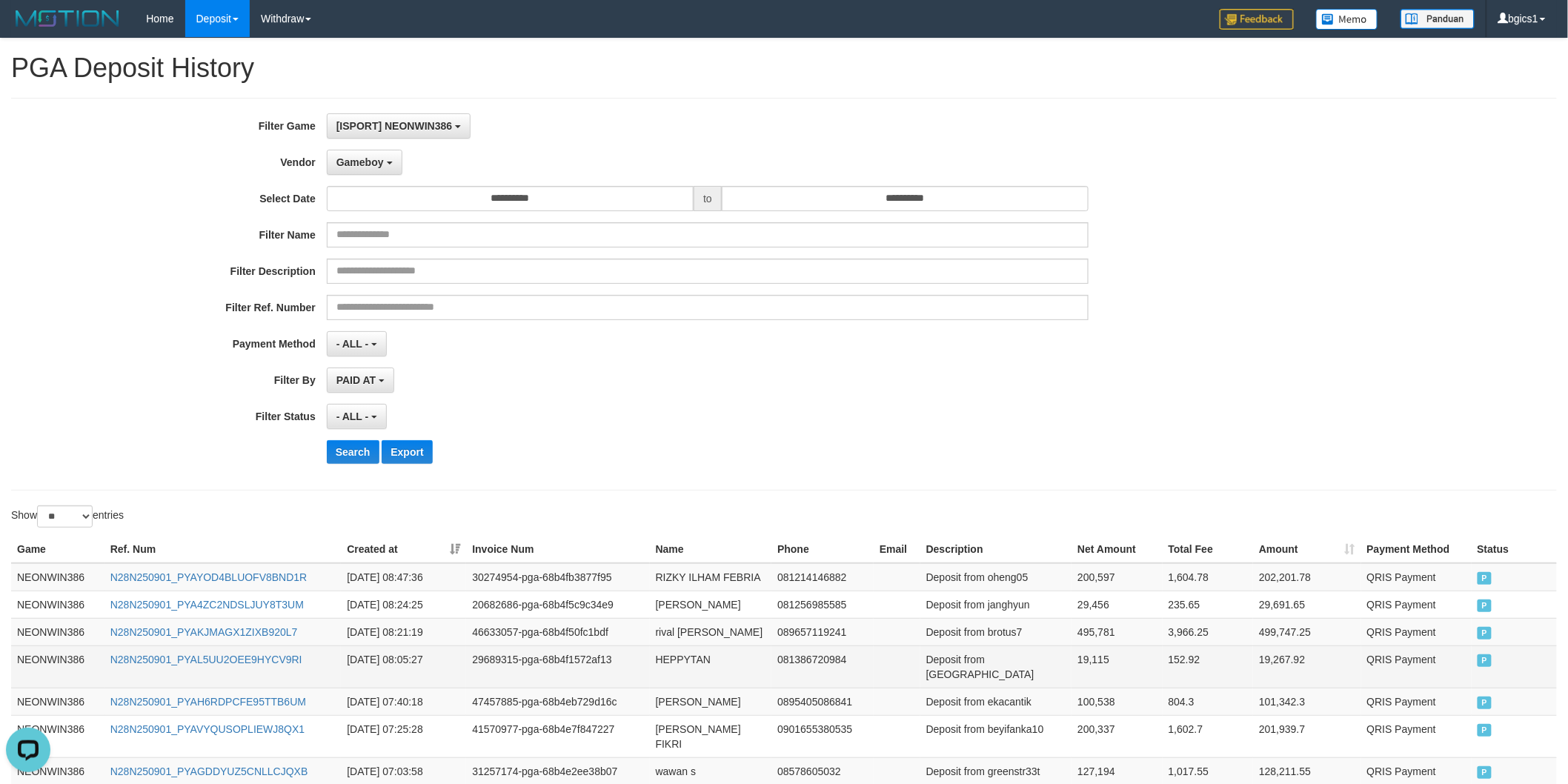
click at [1085, 650] on td "19,115" at bounding box center [1116, 667] width 90 height 43
drag, startPoint x: 1085, startPoint y: 650, endPoint x: 1283, endPoint y: 646, distance: 198.0
click at [1085, 650] on td "19,115" at bounding box center [1116, 667] width 90 height 43
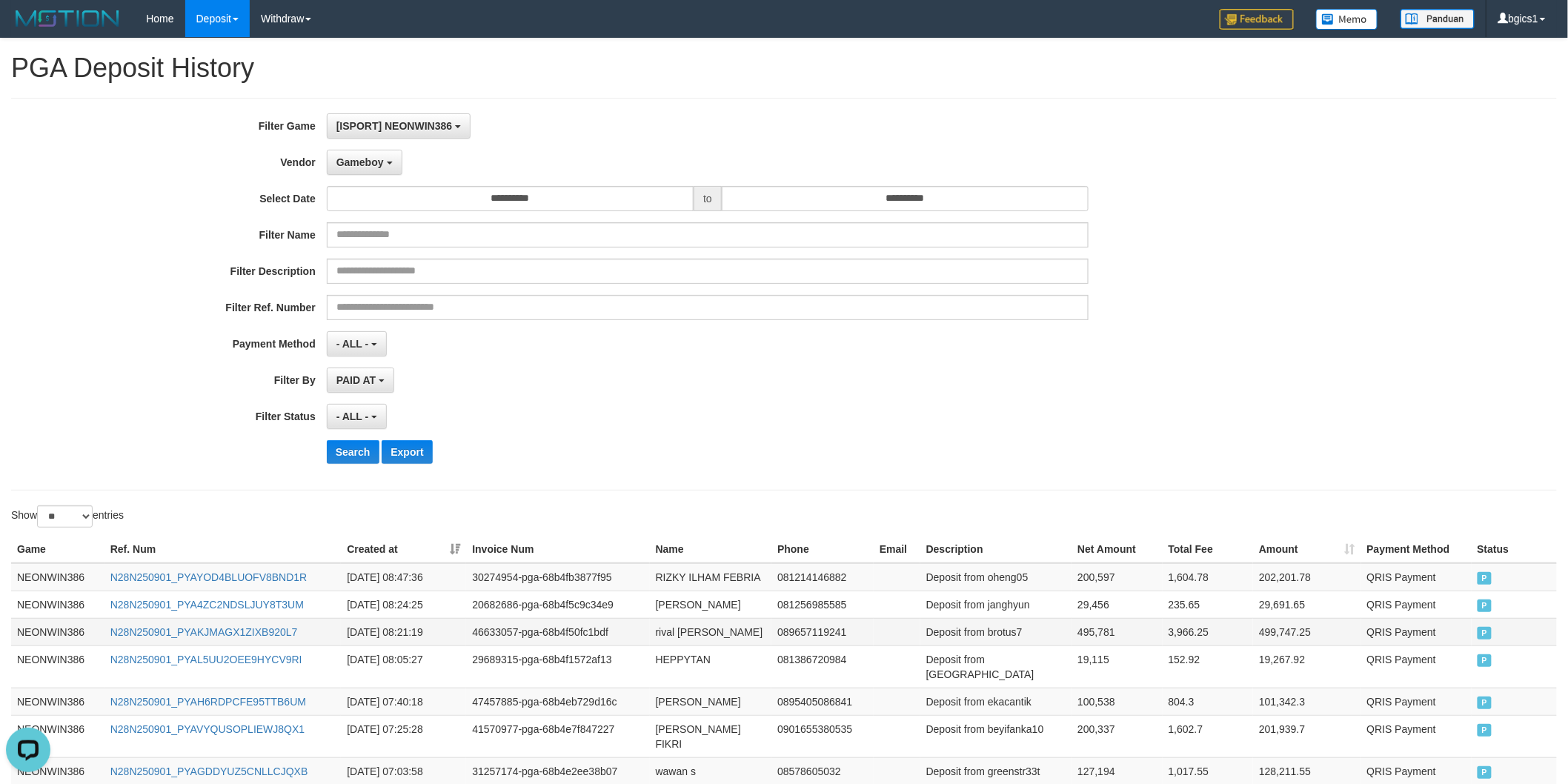
click at [1097, 630] on td "495,781" at bounding box center [1116, 632] width 90 height 28
click at [1087, 602] on td "29,456" at bounding box center [1116, 604] width 90 height 28
click at [1098, 571] on td "200,597" at bounding box center [1116, 577] width 90 height 28
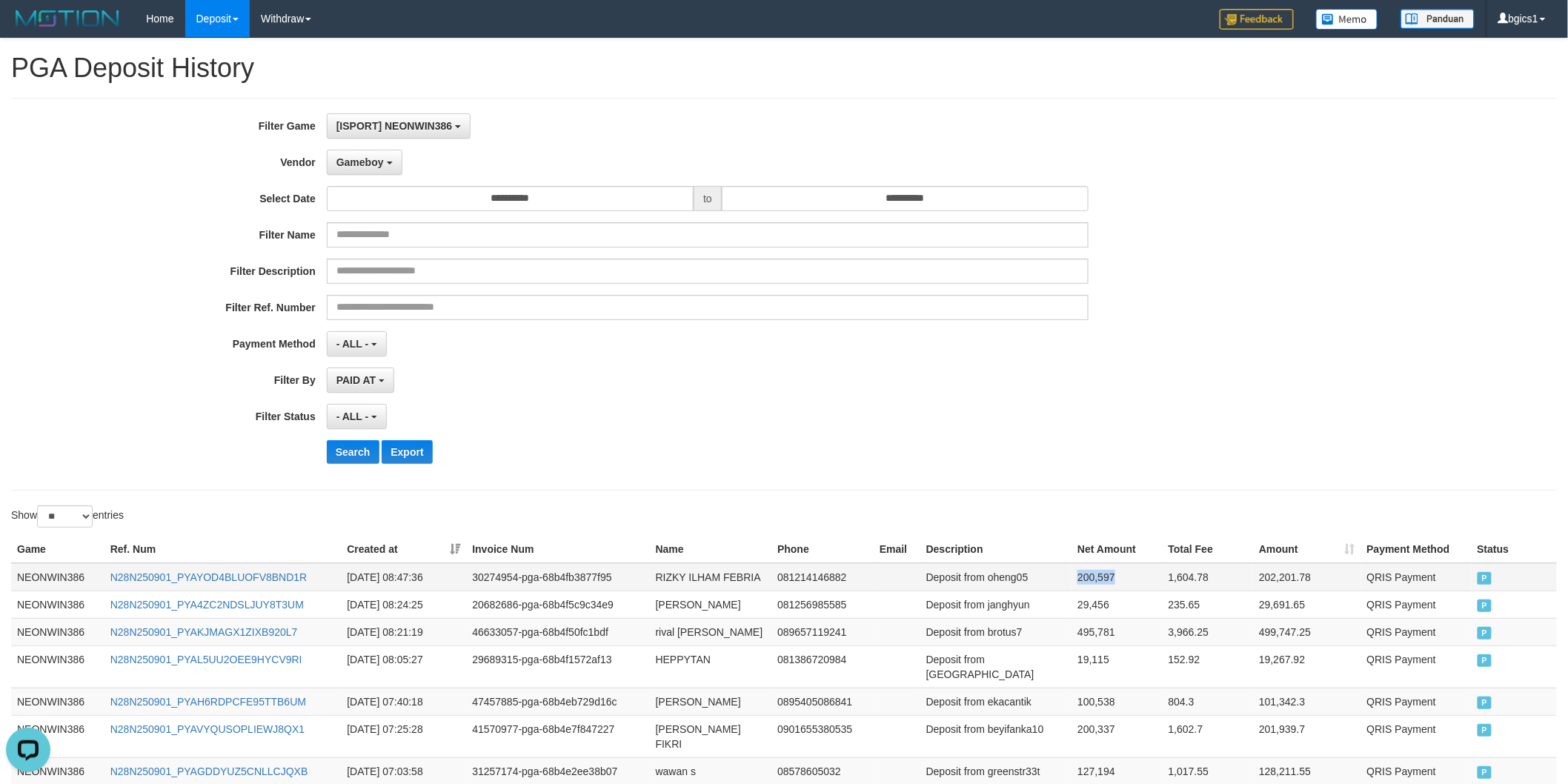
click at [1098, 571] on td "200,597" at bounding box center [1116, 577] width 90 height 28
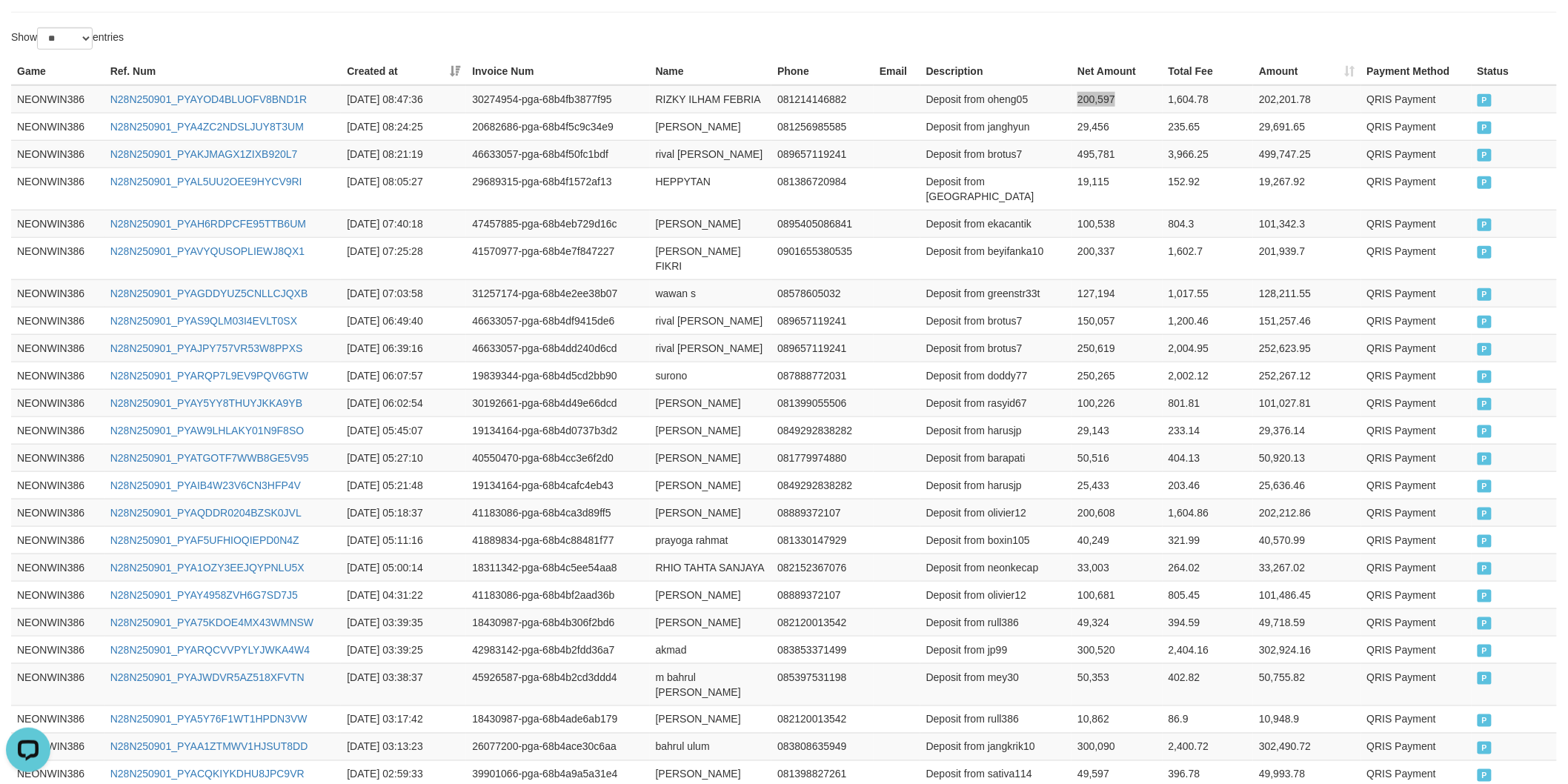
scroll to position [658, 0]
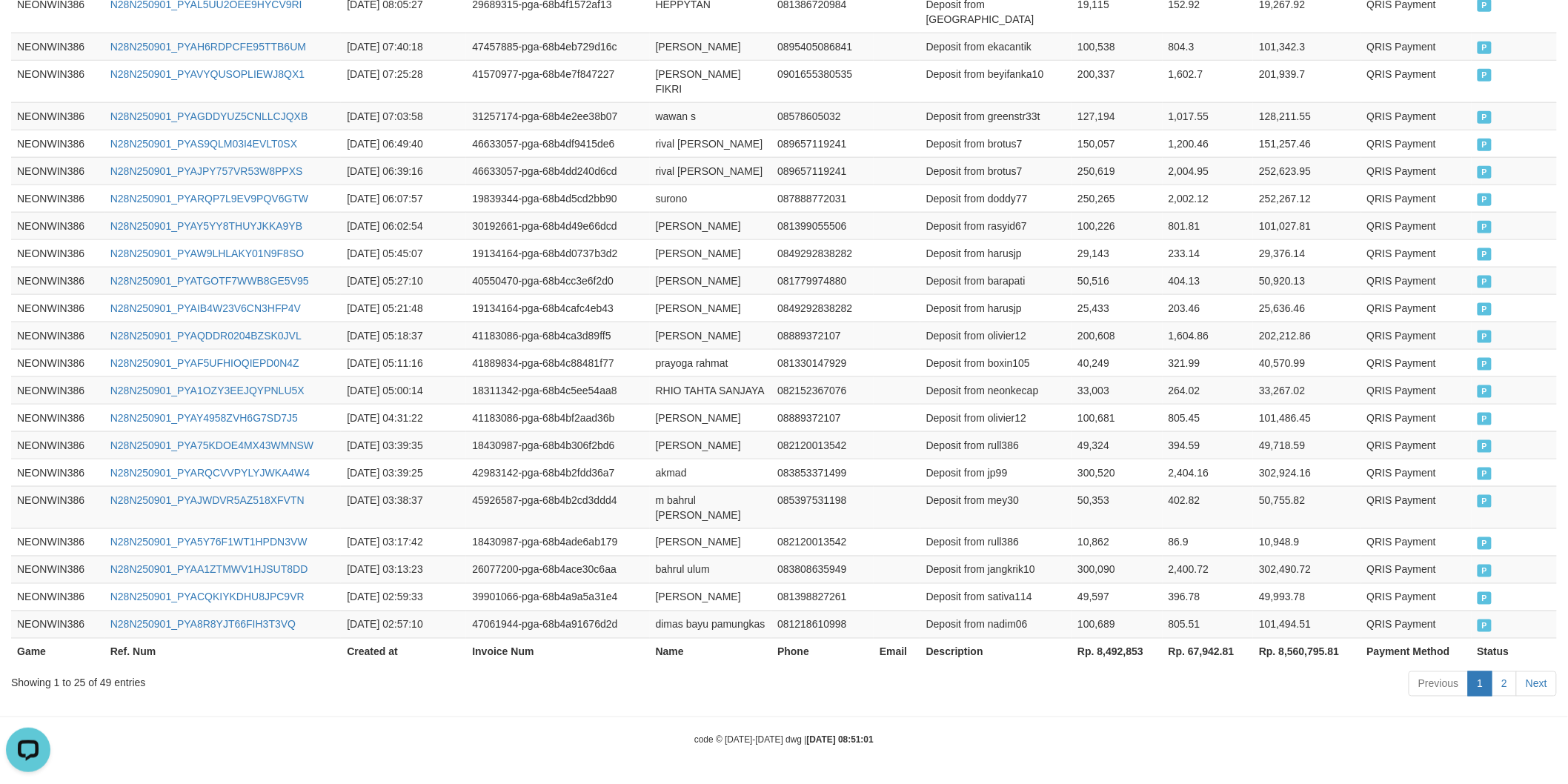
click at [1122, 665] on th "Rp. 8,492,853" at bounding box center [1116, 652] width 90 height 28
click at [906, 431] on td at bounding box center [897, 445] width 46 height 28
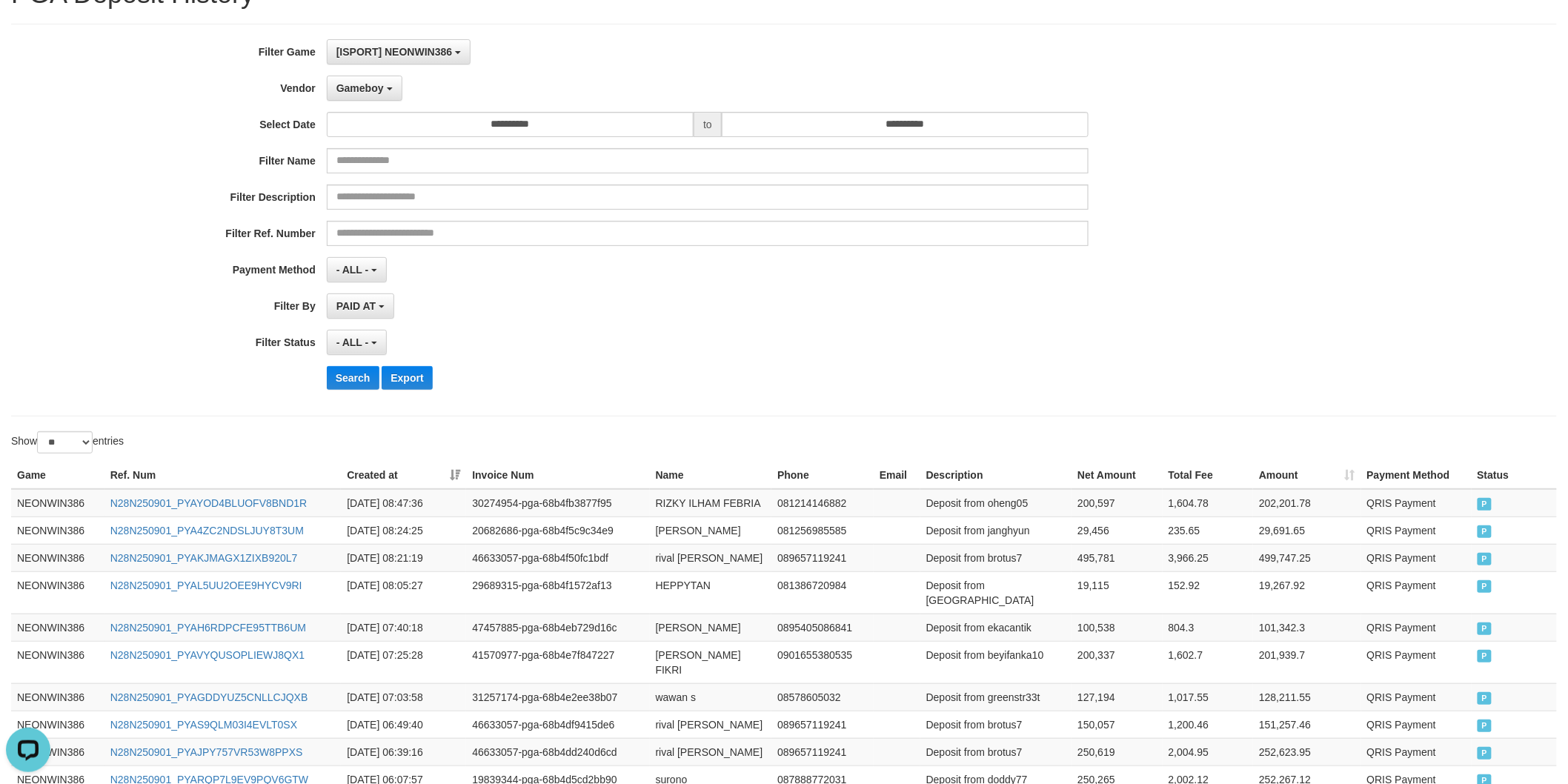
scroll to position [0, 0]
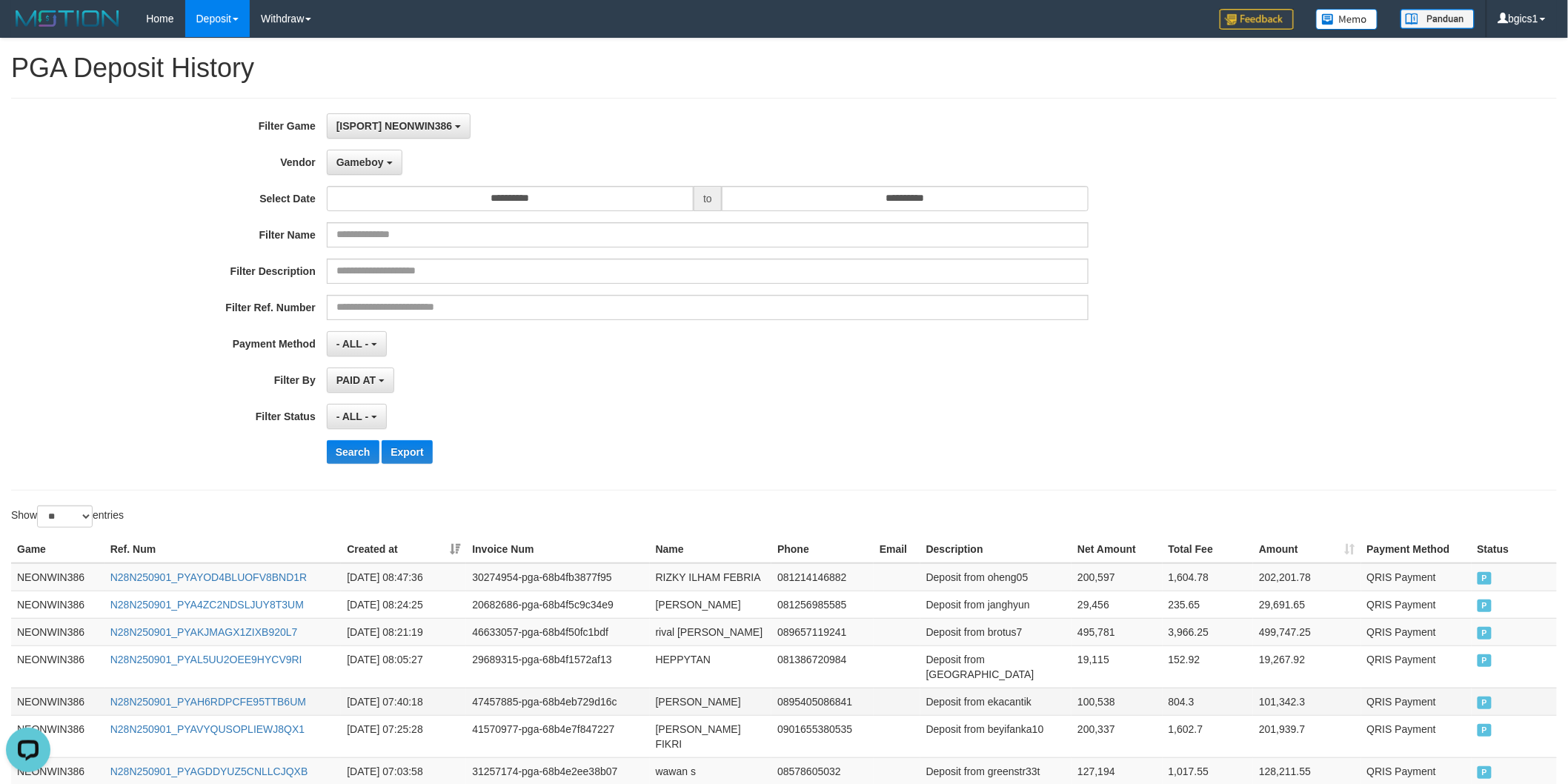
click at [1023, 688] on td "Deposit from ekacantik" at bounding box center [996, 701] width 151 height 28
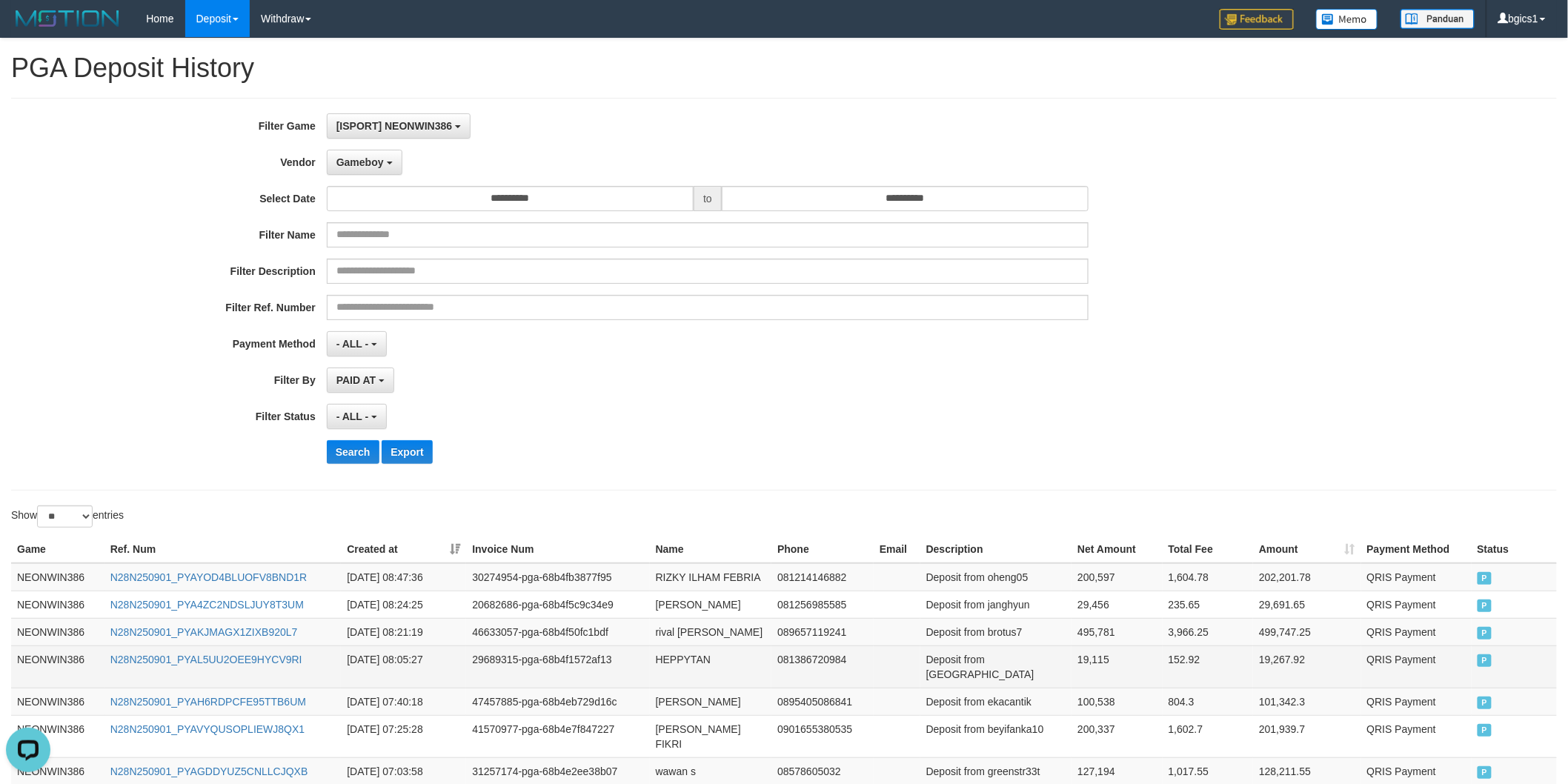
click at [1004, 662] on td "Deposit from viethan" at bounding box center [996, 667] width 151 height 43
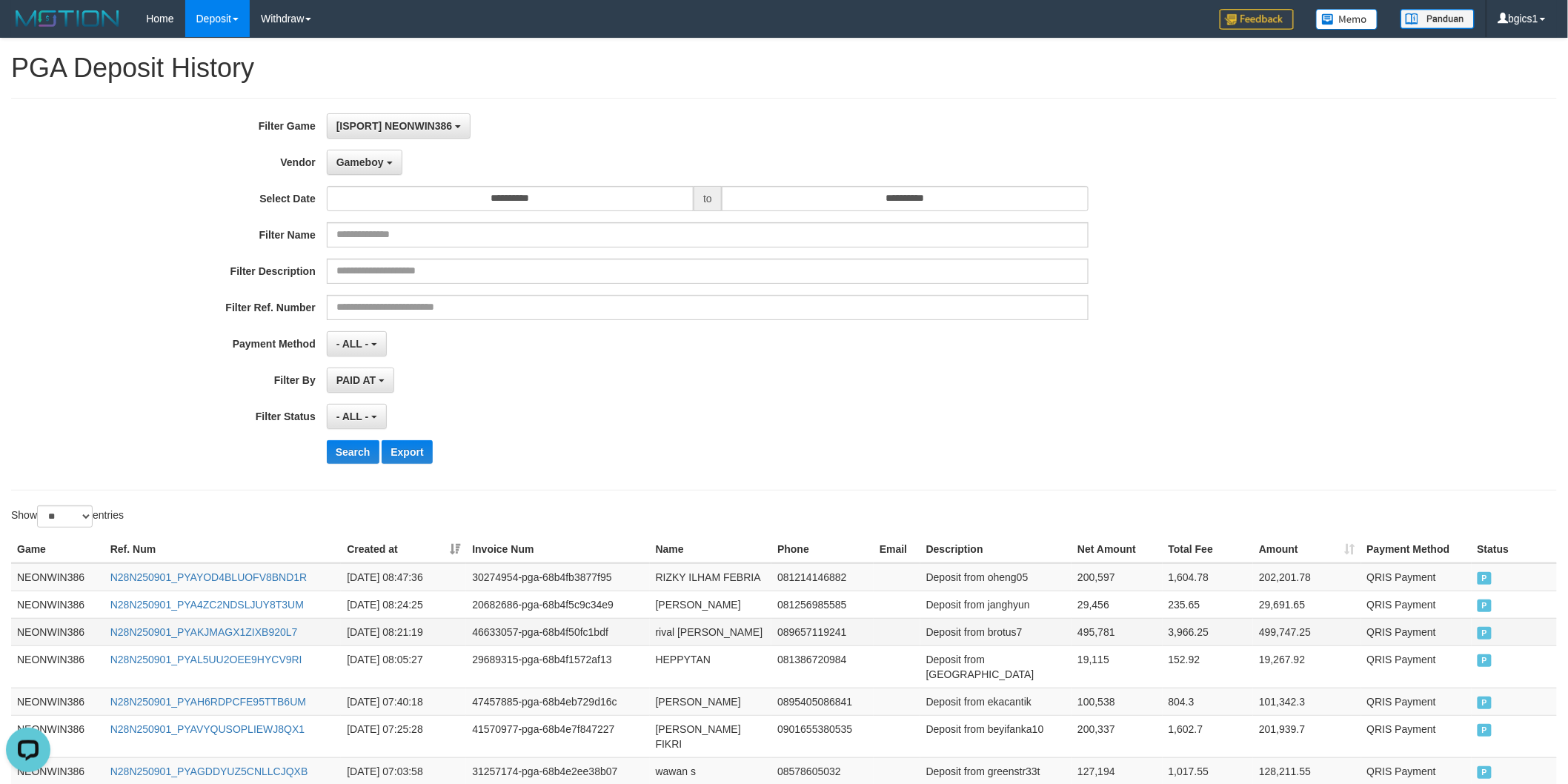
click at [1013, 632] on td "Deposit from brotus7" at bounding box center [996, 632] width 151 height 28
click at [1013, 604] on td "Deposit from janghyun" at bounding box center [996, 604] width 151 height 28
click at [1000, 574] on td "Deposit from oheng05" at bounding box center [996, 577] width 151 height 28
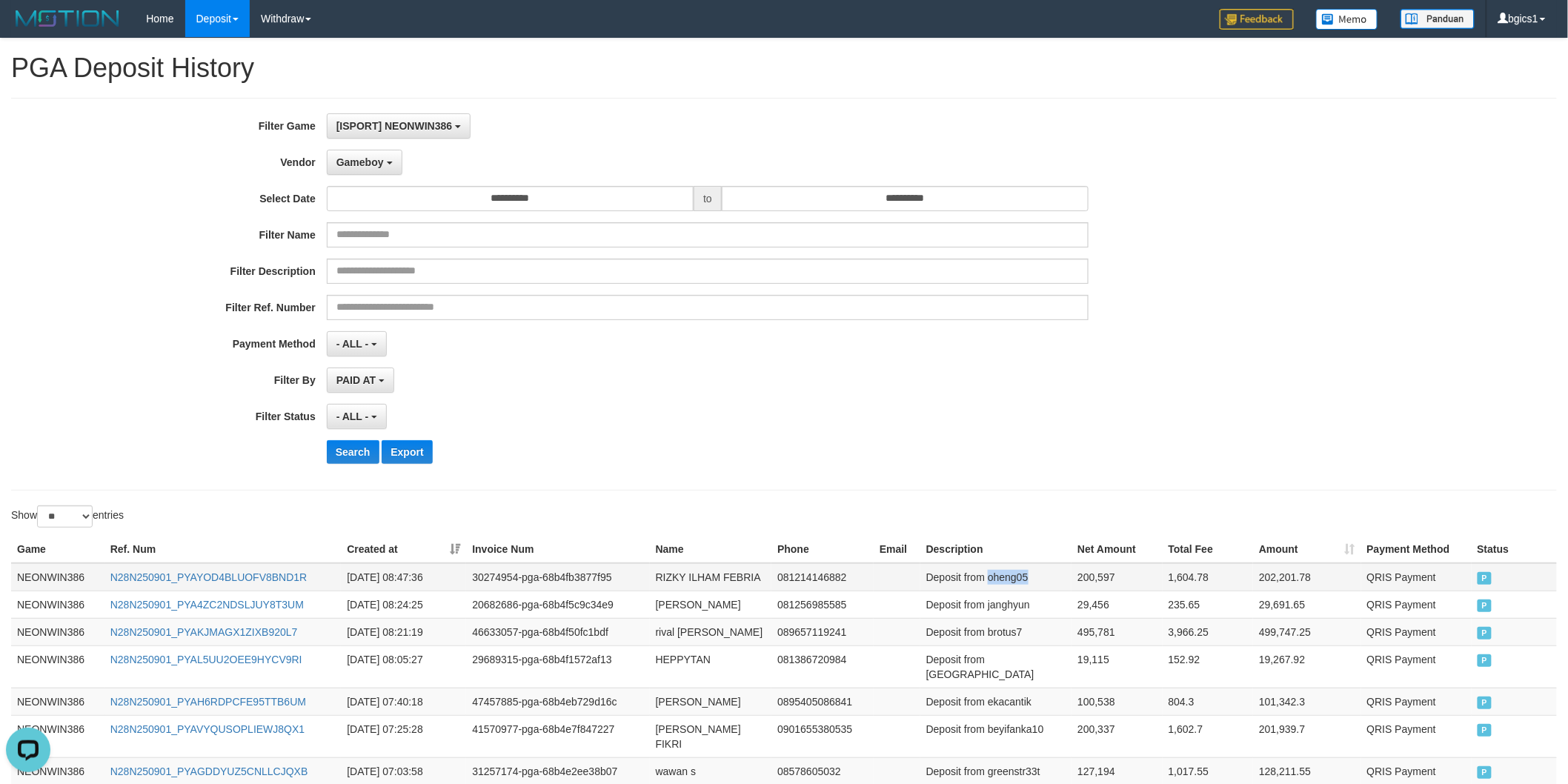
click at [1000, 574] on td "Deposit from oheng05" at bounding box center [996, 577] width 151 height 28
click at [668, 689] on td "eka wulandari" at bounding box center [711, 701] width 122 height 28
drag, startPoint x: 668, startPoint y: 689, endPoint x: 698, endPoint y: 688, distance: 30.0
click at [698, 688] on td "eka wulandari" at bounding box center [711, 701] width 122 height 28
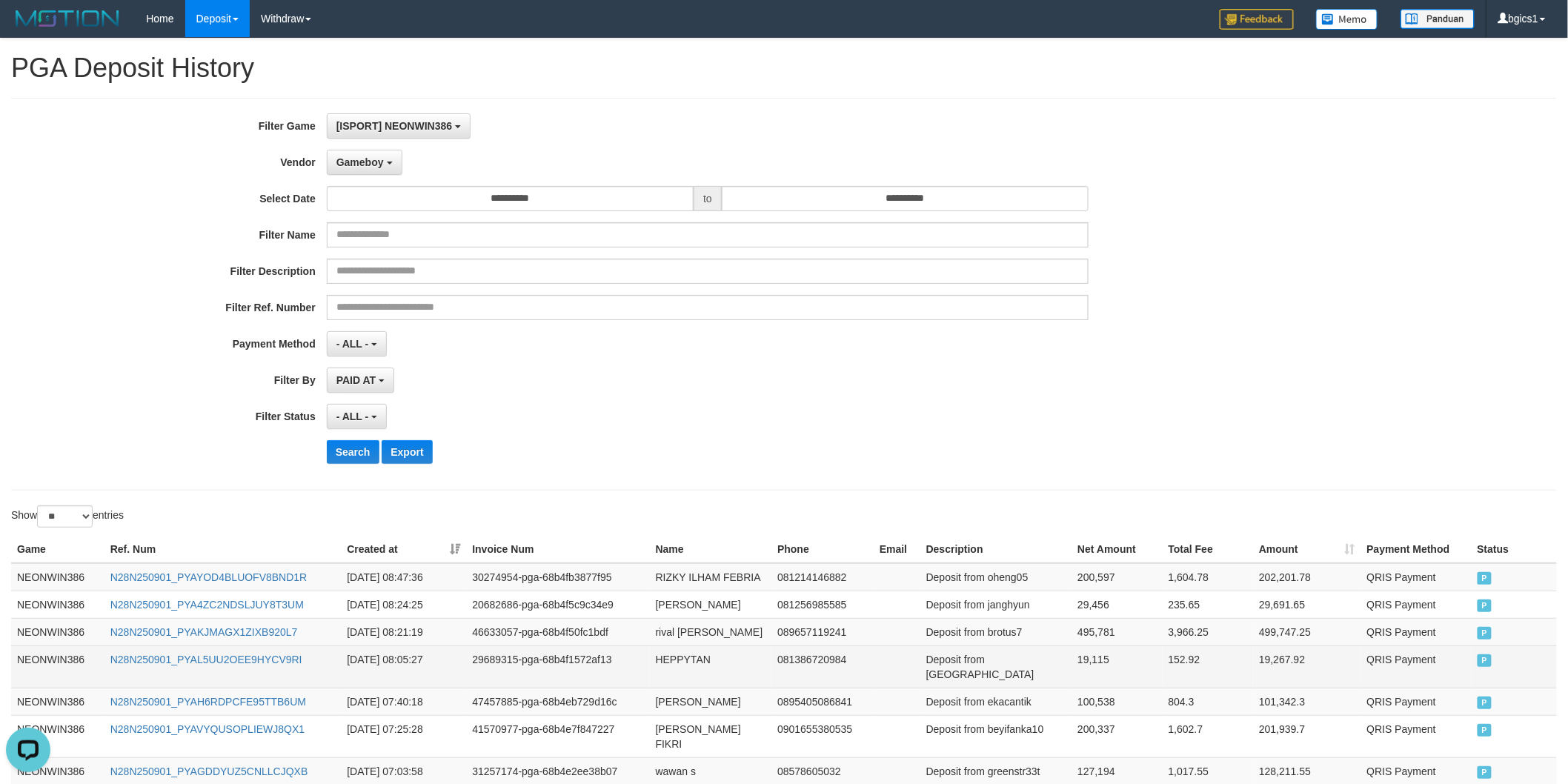
click at [682, 661] on td "HEPPYTAN" at bounding box center [711, 667] width 122 height 43
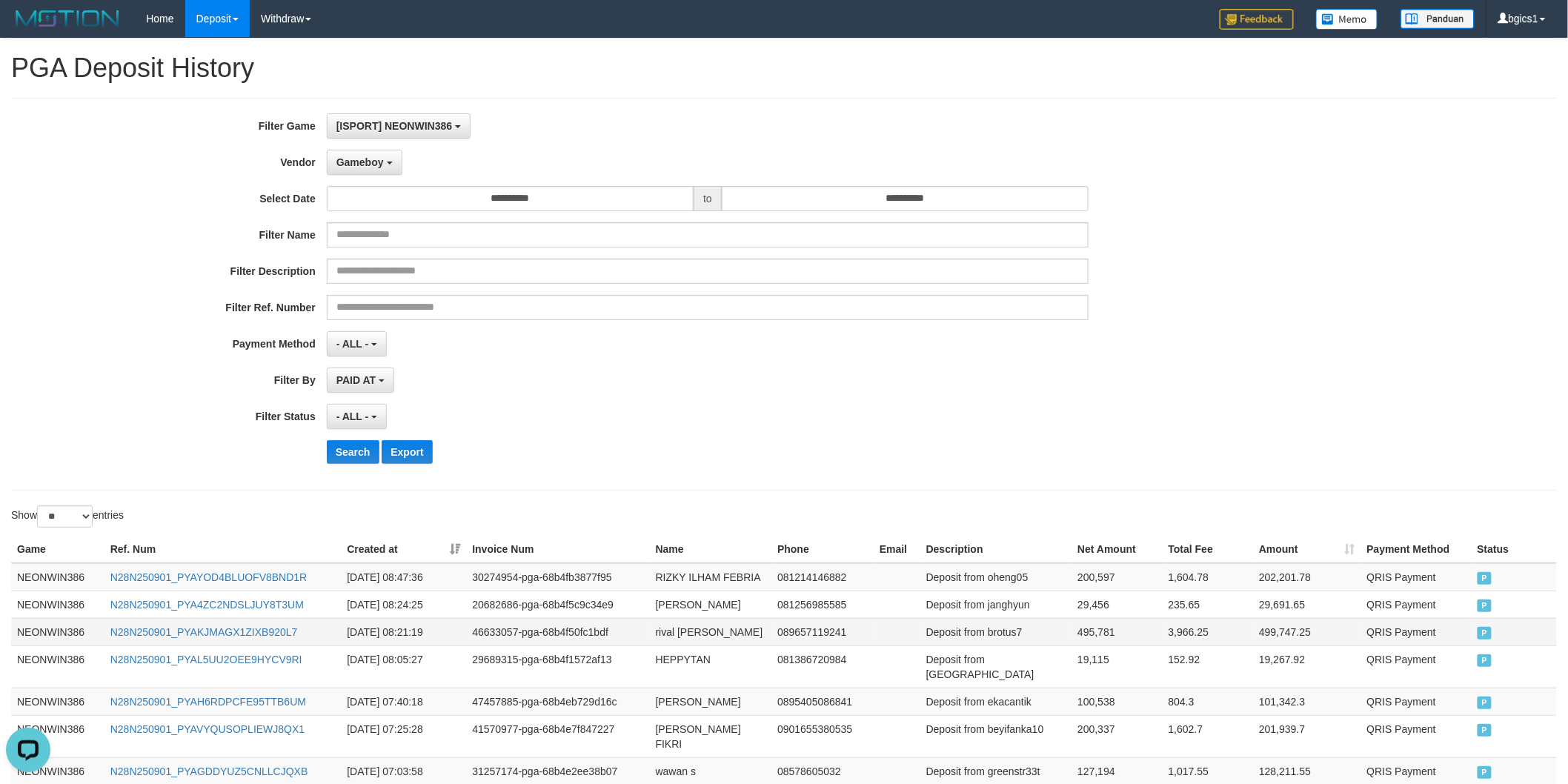
click at [670, 631] on td "rival renaldi" at bounding box center [711, 632] width 122 height 28
drag, startPoint x: 670, startPoint y: 631, endPoint x: 702, endPoint y: 631, distance: 32.0
click at [702, 631] on td "rival renaldi" at bounding box center [711, 632] width 122 height 28
click at [668, 605] on td "arya ramadhan" at bounding box center [711, 604] width 122 height 28
drag, startPoint x: 668, startPoint y: 605, endPoint x: 723, endPoint y: 605, distance: 55.0
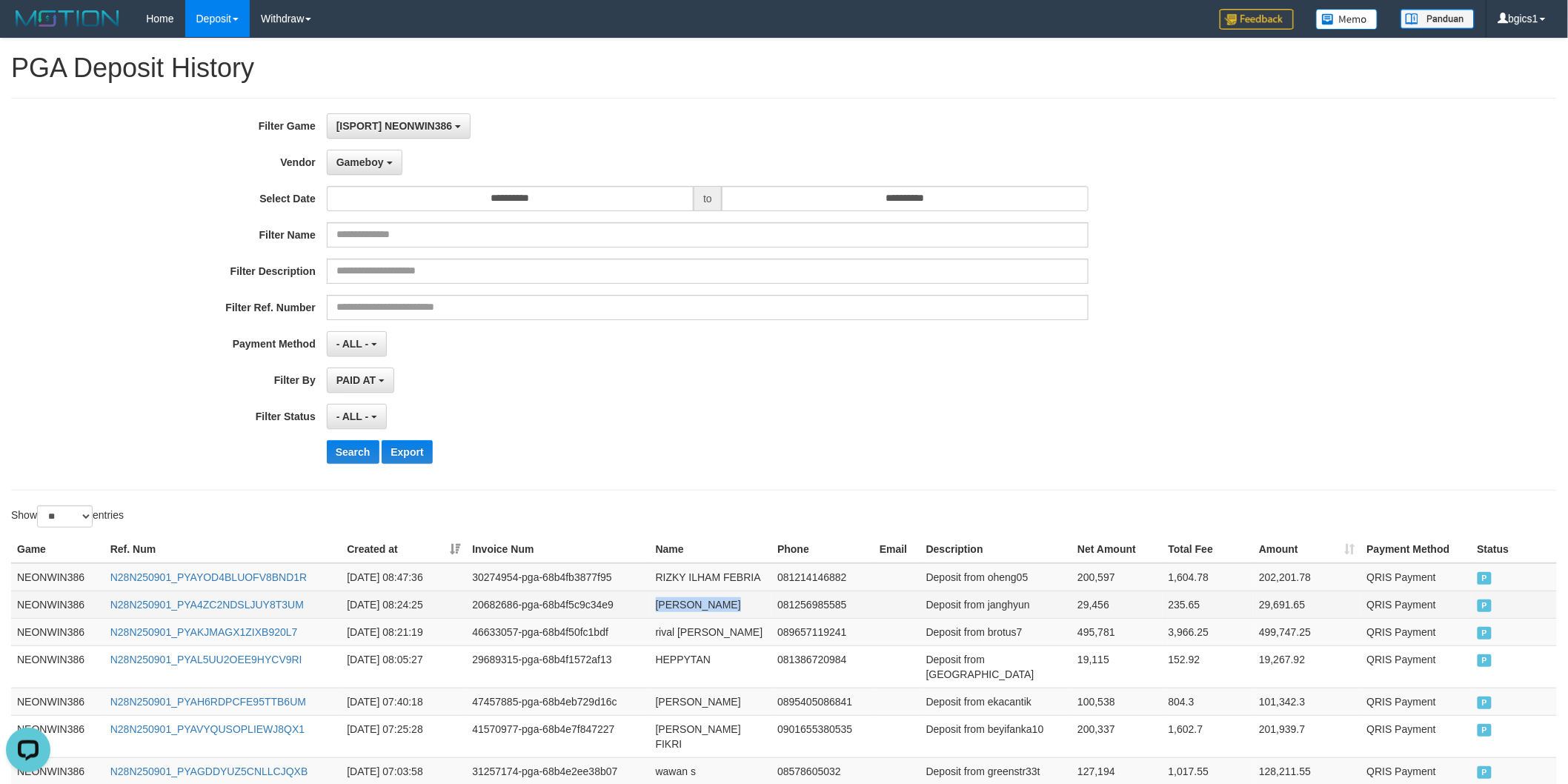
click at [723, 605] on td "arya ramadhan" at bounding box center [711, 604] width 122 height 28
click at [669, 574] on td "RIZKY ILHAM FEBRIA" at bounding box center [711, 577] width 122 height 28
drag, startPoint x: 669, startPoint y: 574, endPoint x: 736, endPoint y: 574, distance: 67.0
click at [736, 574] on td "RIZKY ILHAM FEBRIA" at bounding box center [711, 577] width 122 height 28
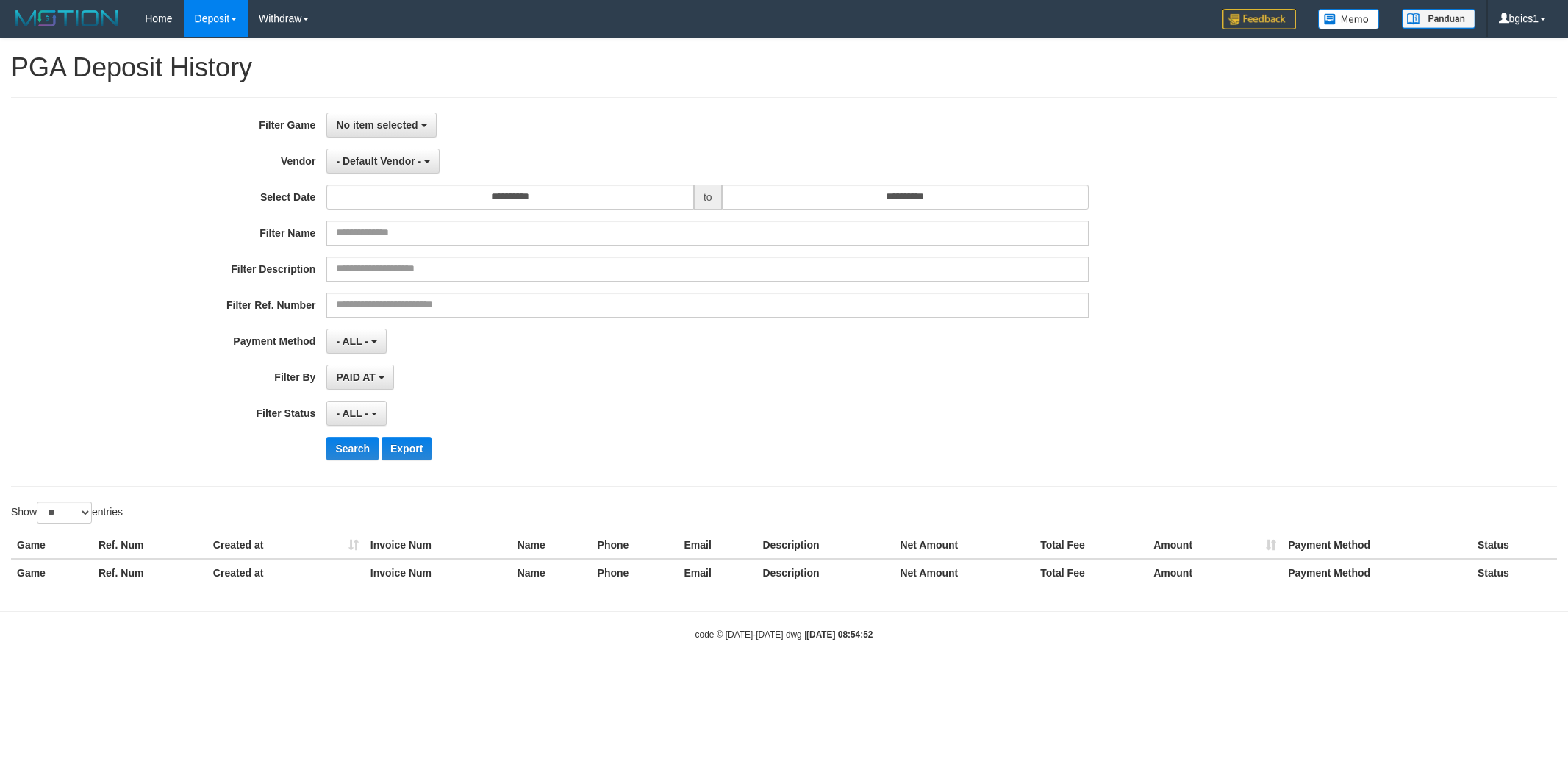
select select
select select "**"
